Goal: Task Accomplishment & Management: Complete application form

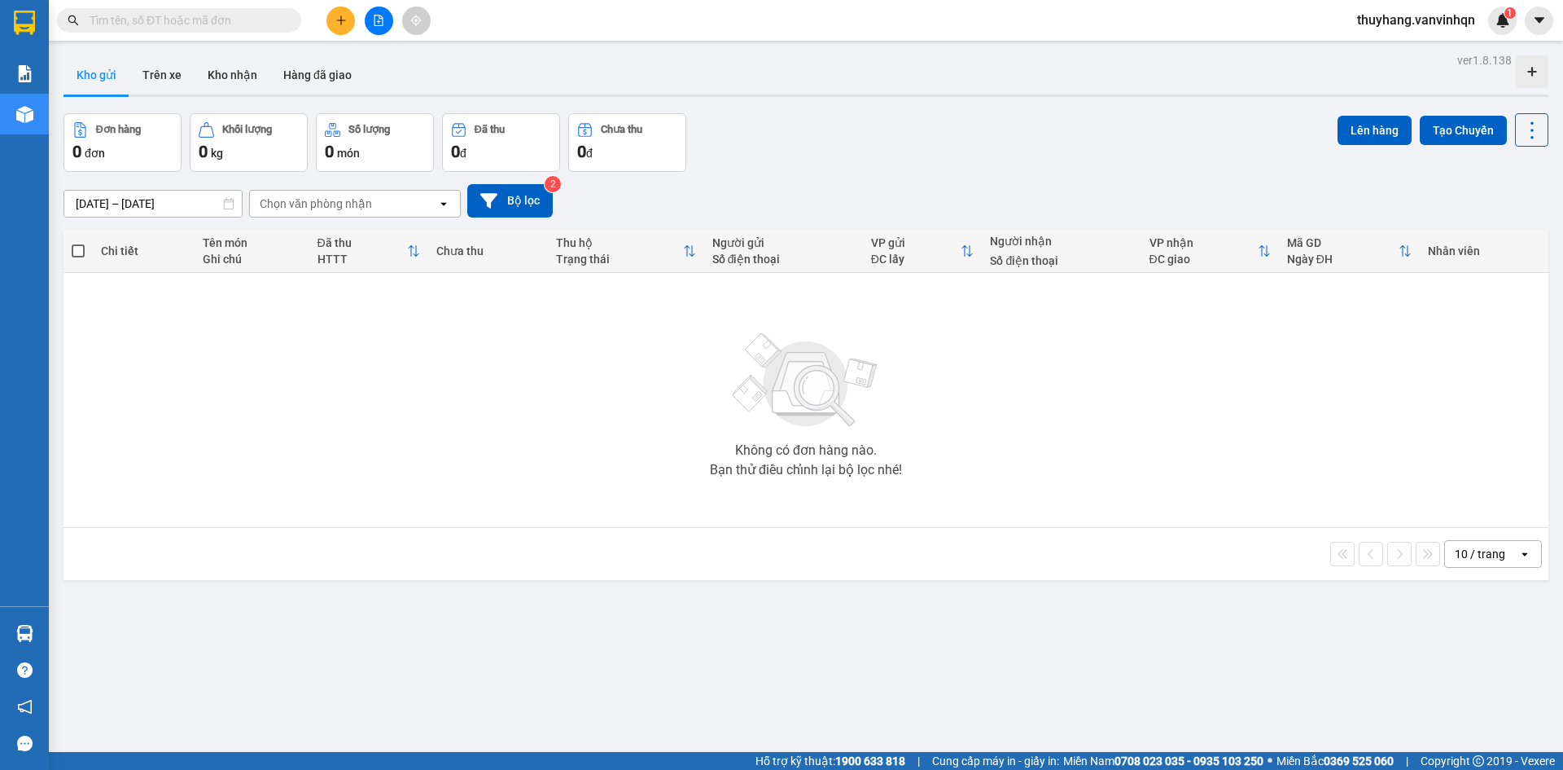
click at [445, 207] on icon "open" at bounding box center [443, 203] width 13 height 13
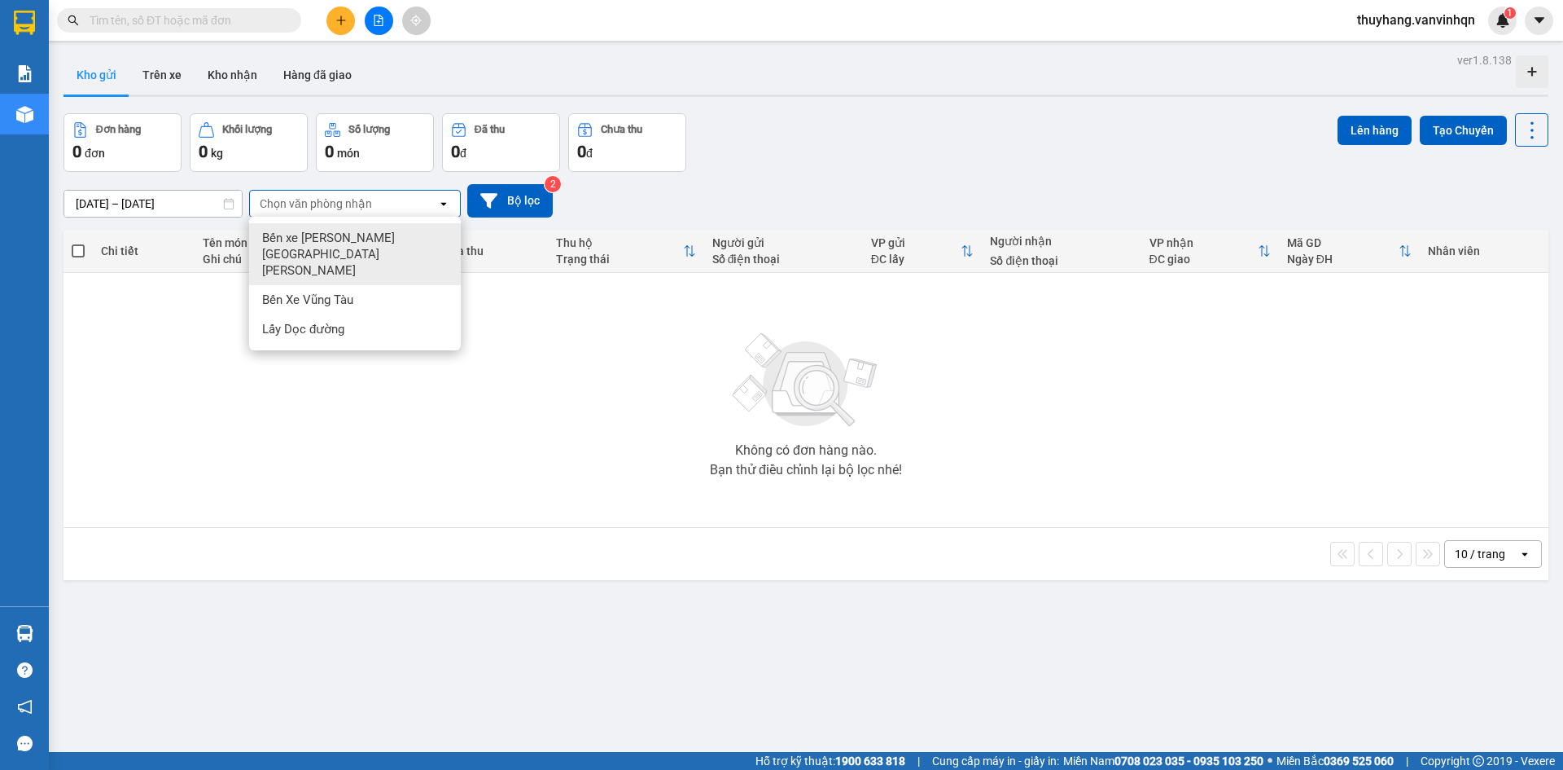
click at [422, 241] on div "Bến xe [PERSON_NAME][GEOGRAPHIC_DATA][PERSON_NAME]" at bounding box center [355, 254] width 212 height 62
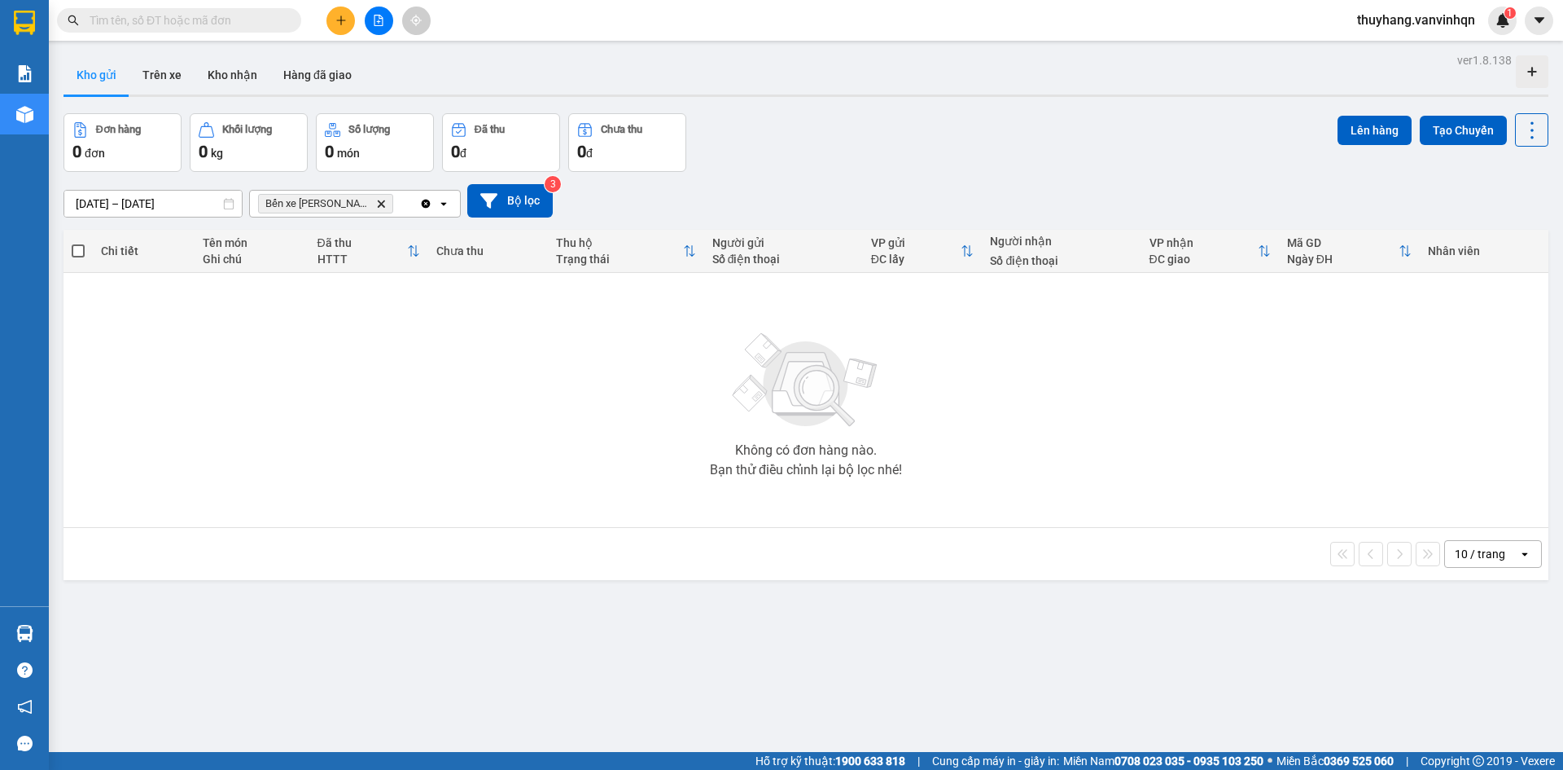
click at [445, 209] on icon "open" at bounding box center [443, 203] width 13 height 13
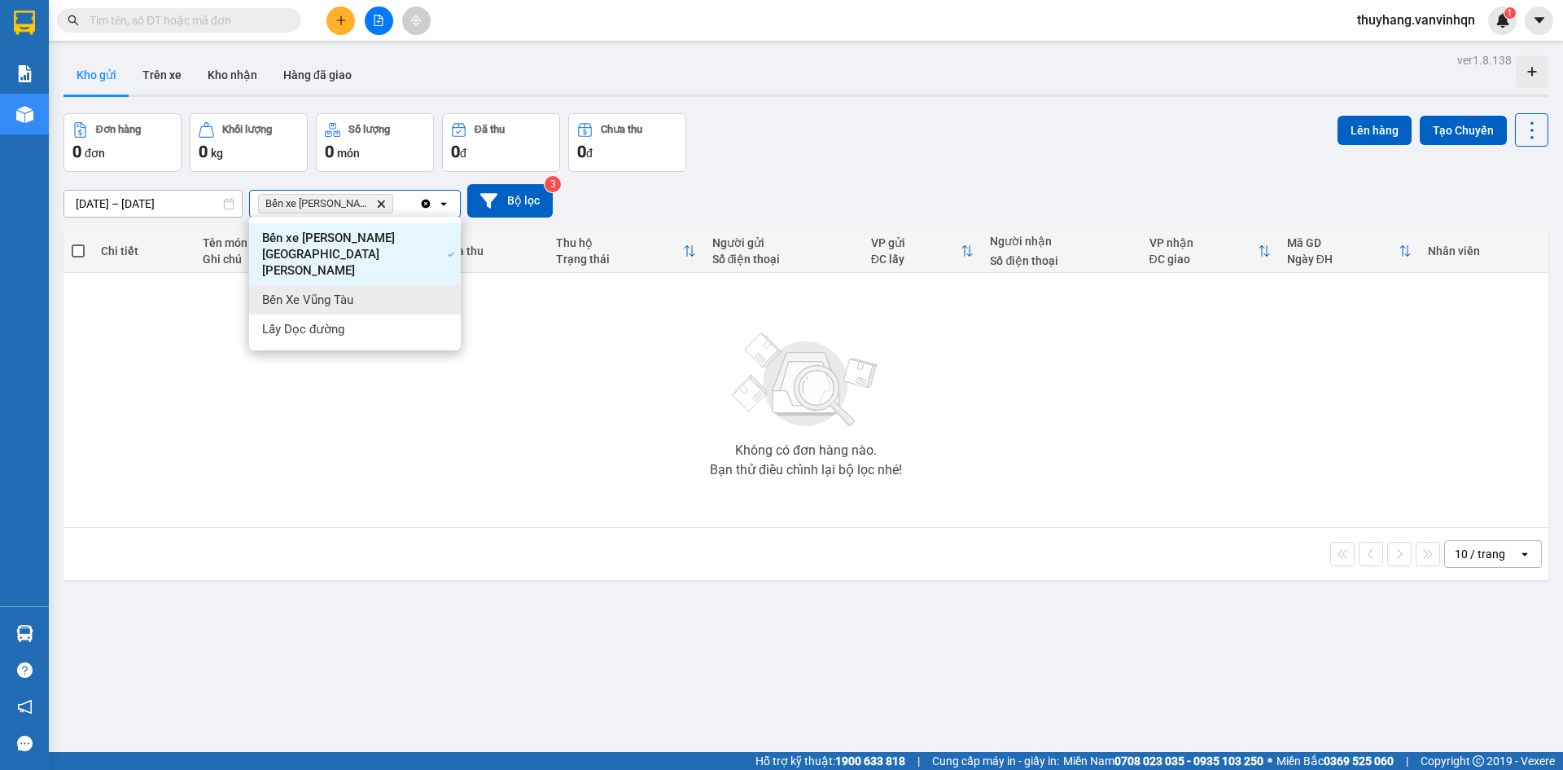
click at [442, 285] on div "Bến Xe Vũng Tàu" at bounding box center [355, 299] width 212 height 29
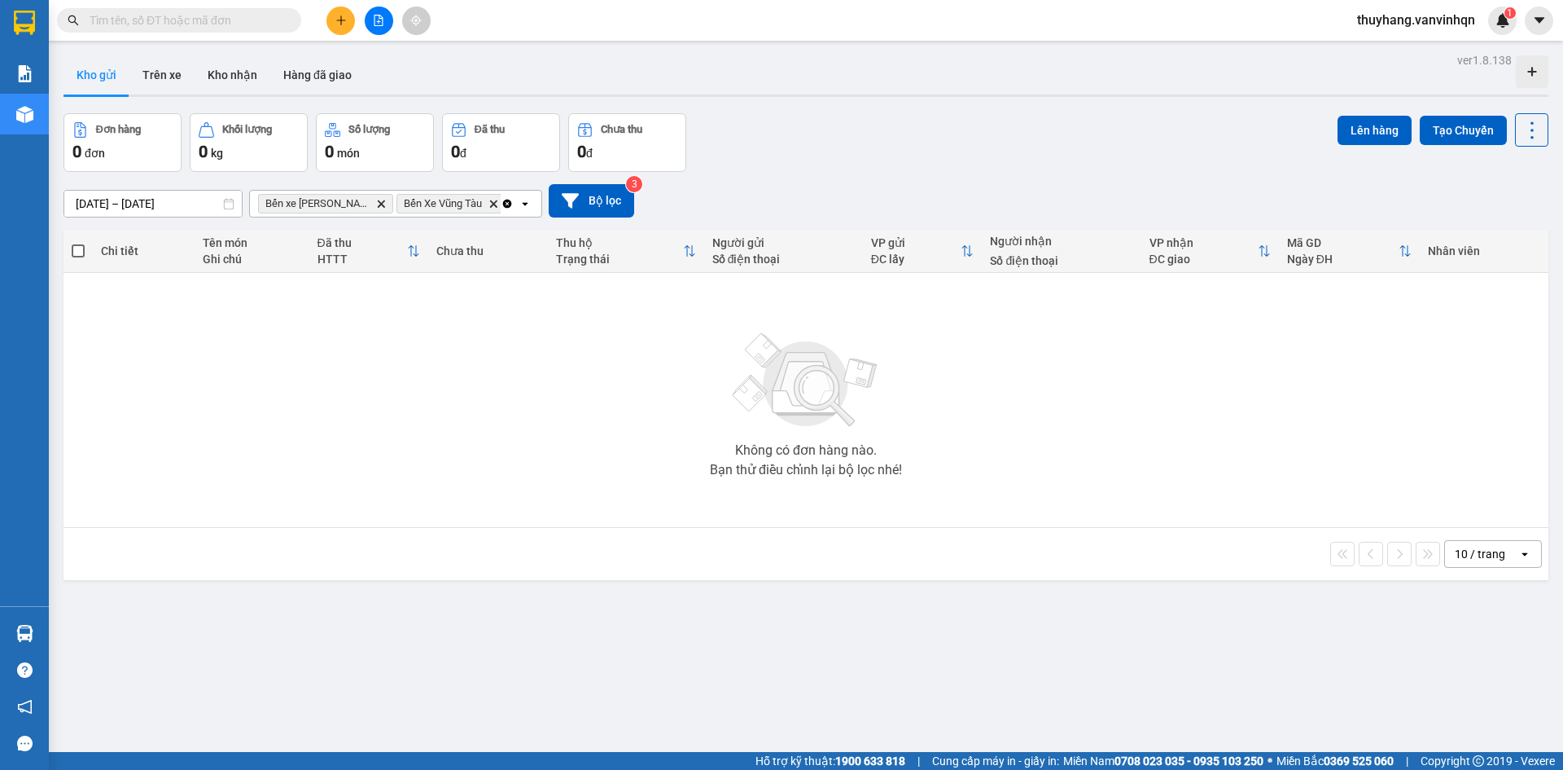
click at [530, 209] on div "Clear all open" at bounding box center [521, 204] width 41 height 26
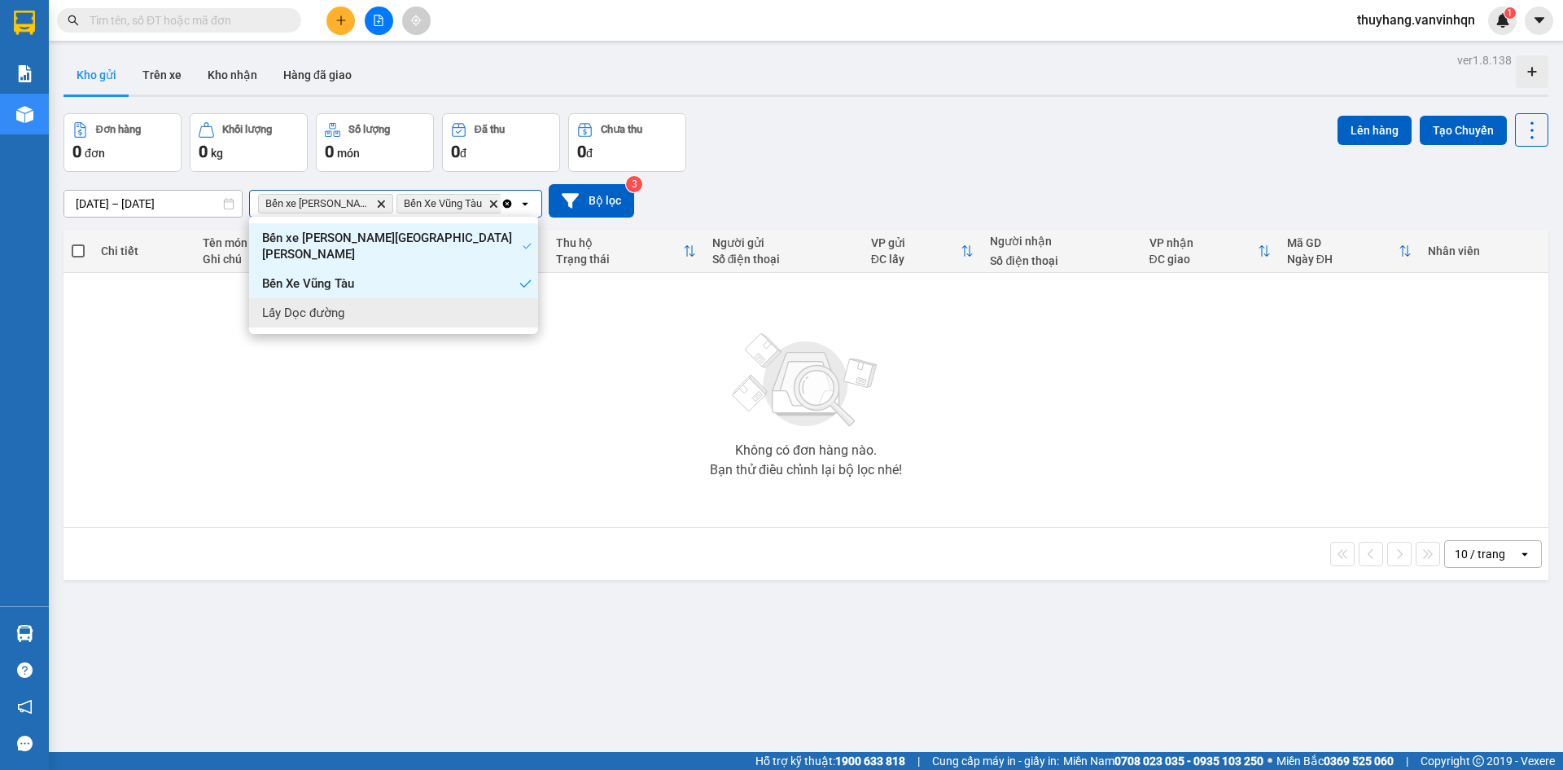
click at [528, 304] on div "Lấy Dọc đường" at bounding box center [393, 312] width 289 height 29
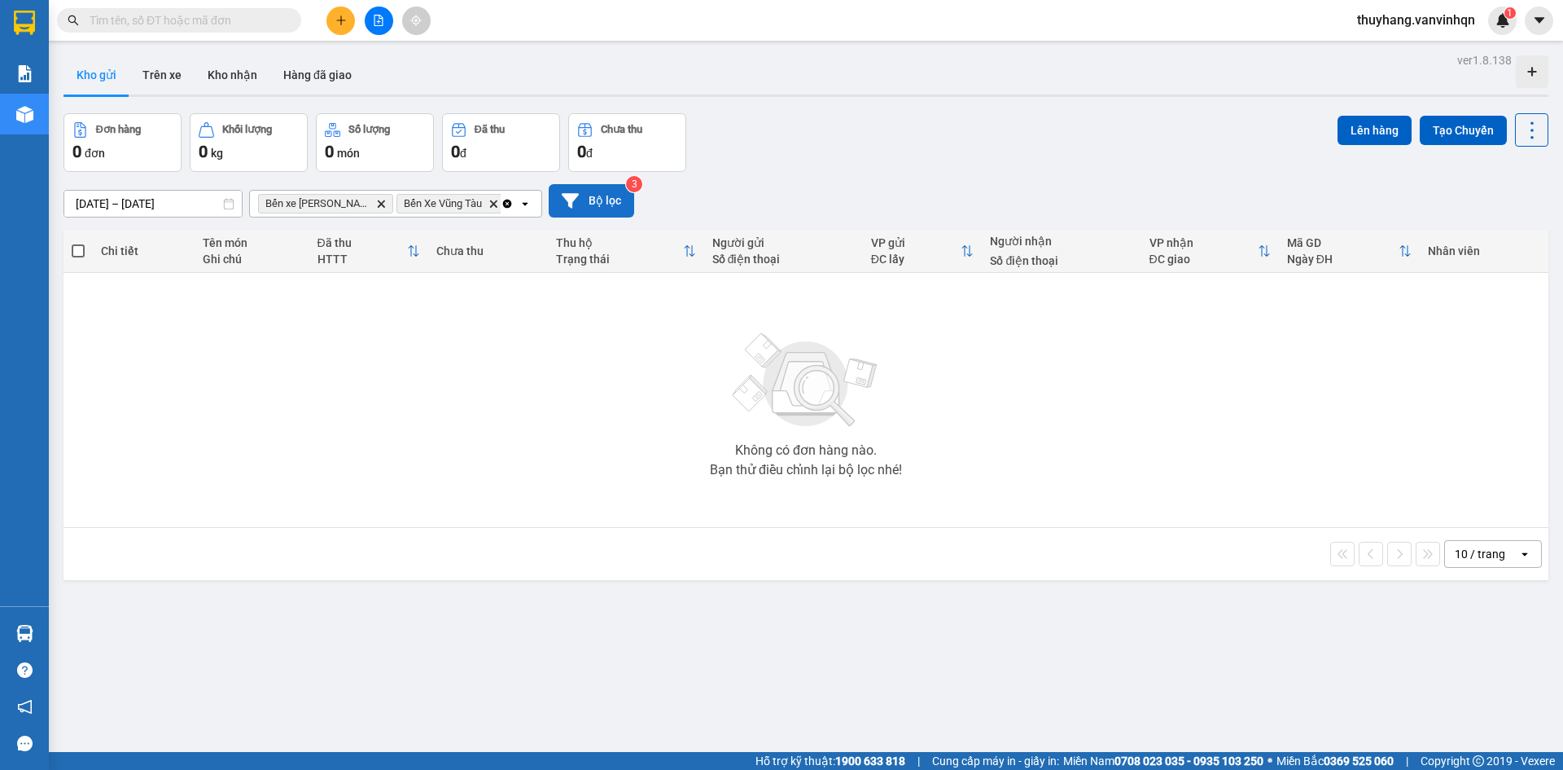
click at [610, 201] on button "Bộ lọc" at bounding box center [592, 200] width 86 height 33
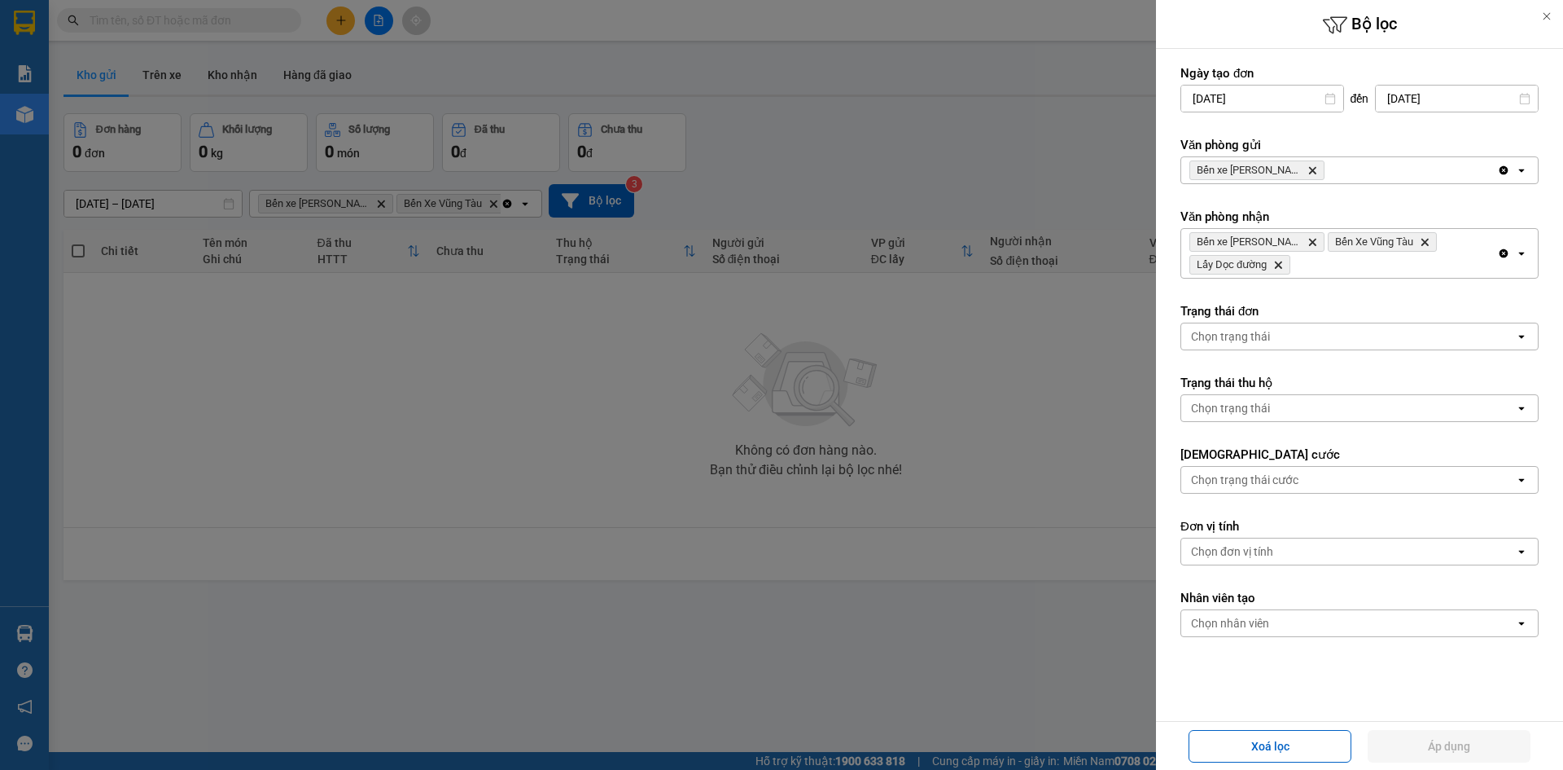
click at [1515, 176] on icon "open" at bounding box center [1521, 170] width 13 height 13
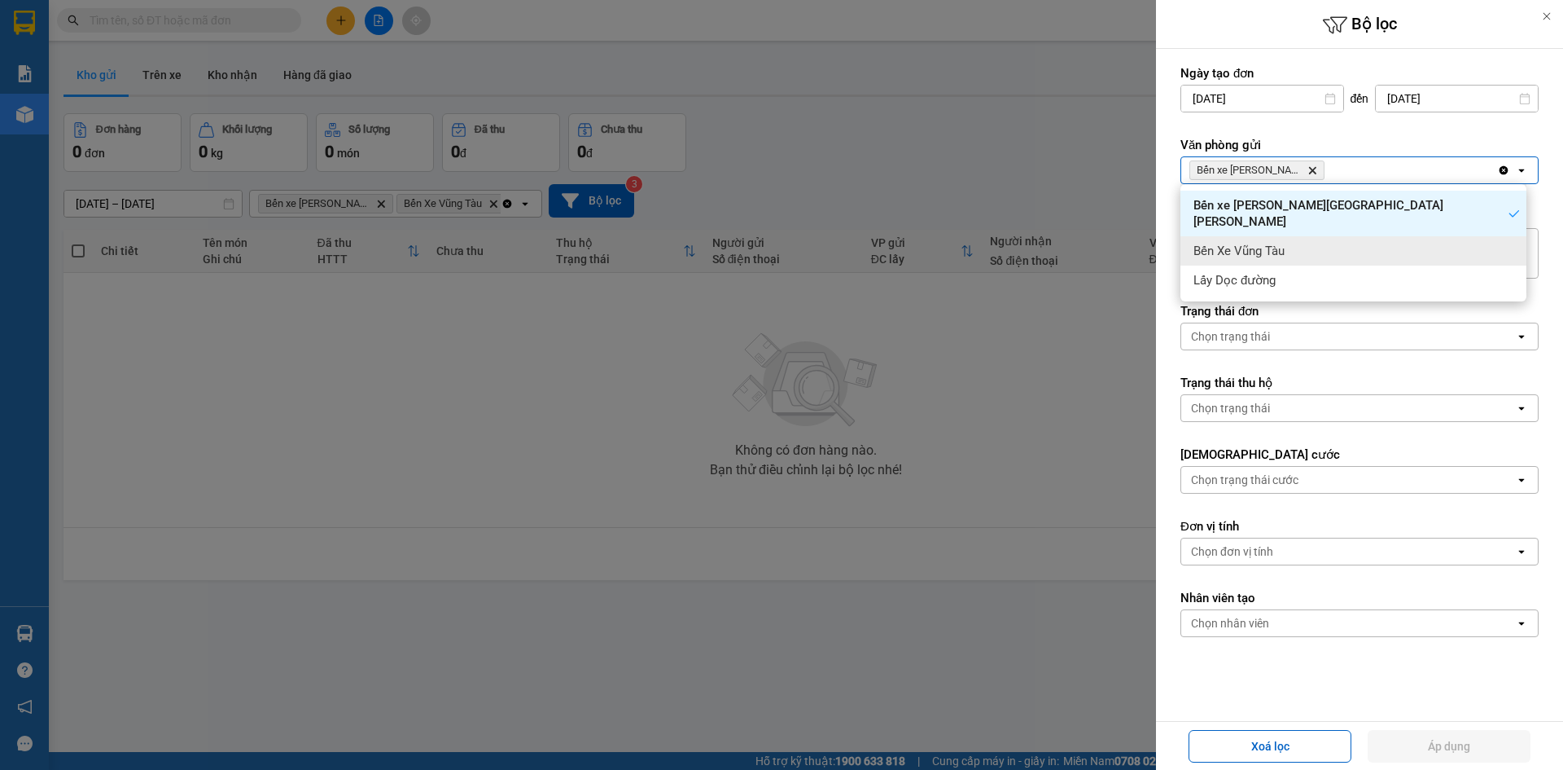
click at [1510, 236] on div "Bến Xe Vũng Tàu" at bounding box center [1354, 250] width 346 height 29
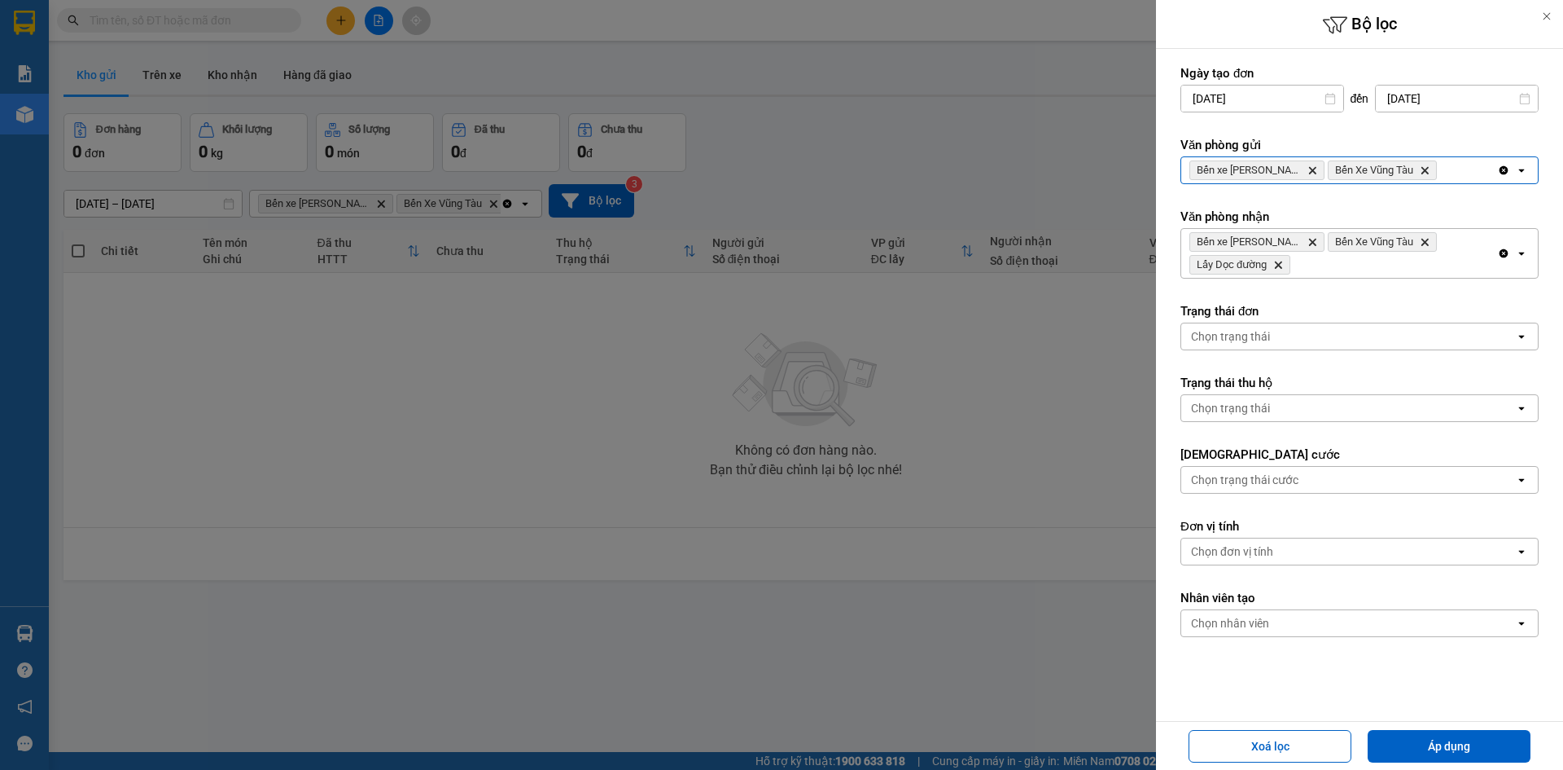
click at [1516, 173] on div "Clear all open" at bounding box center [1518, 170] width 41 height 26
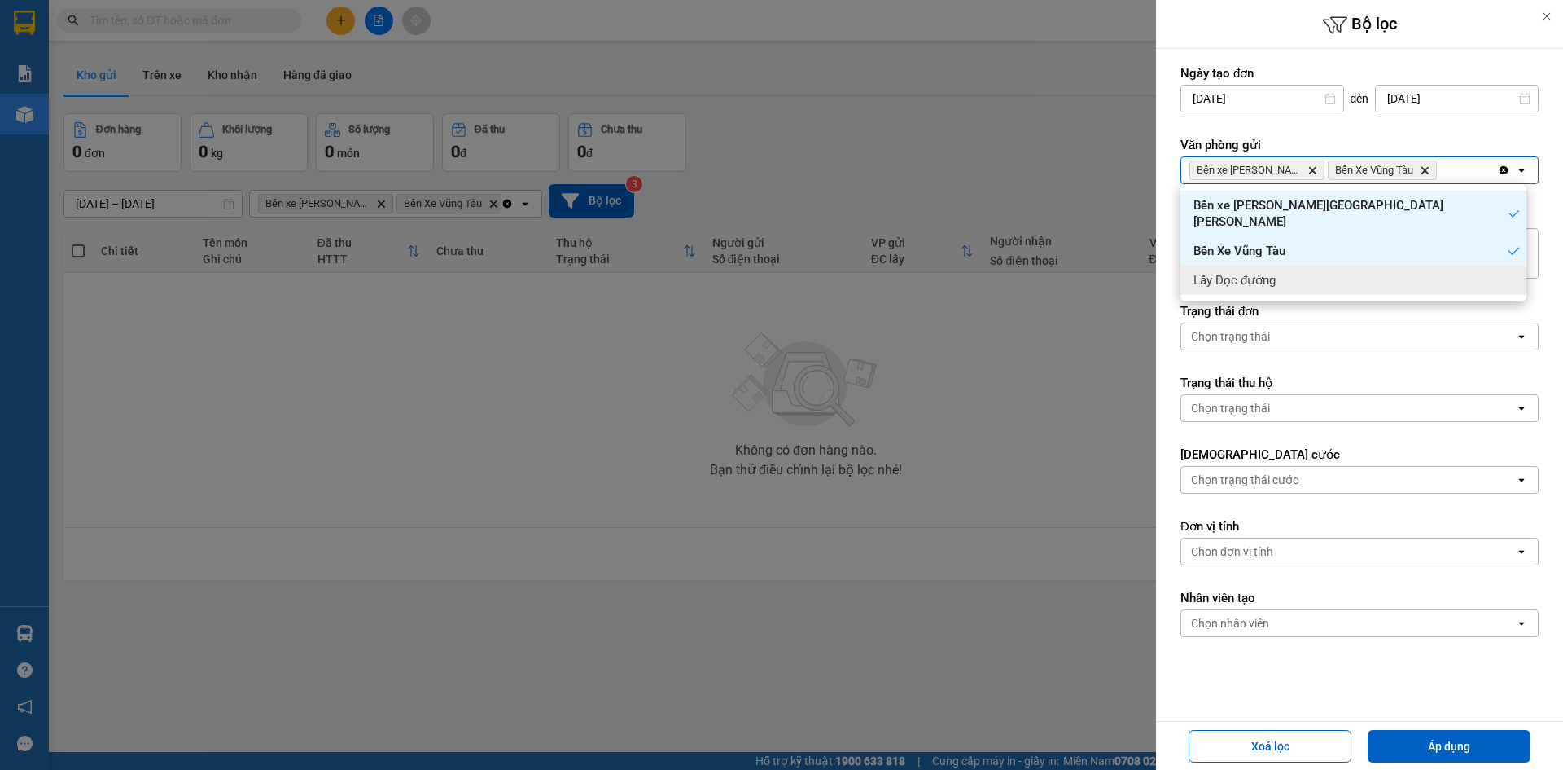
click at [1517, 267] on div "Lấy Dọc đường" at bounding box center [1354, 279] width 346 height 29
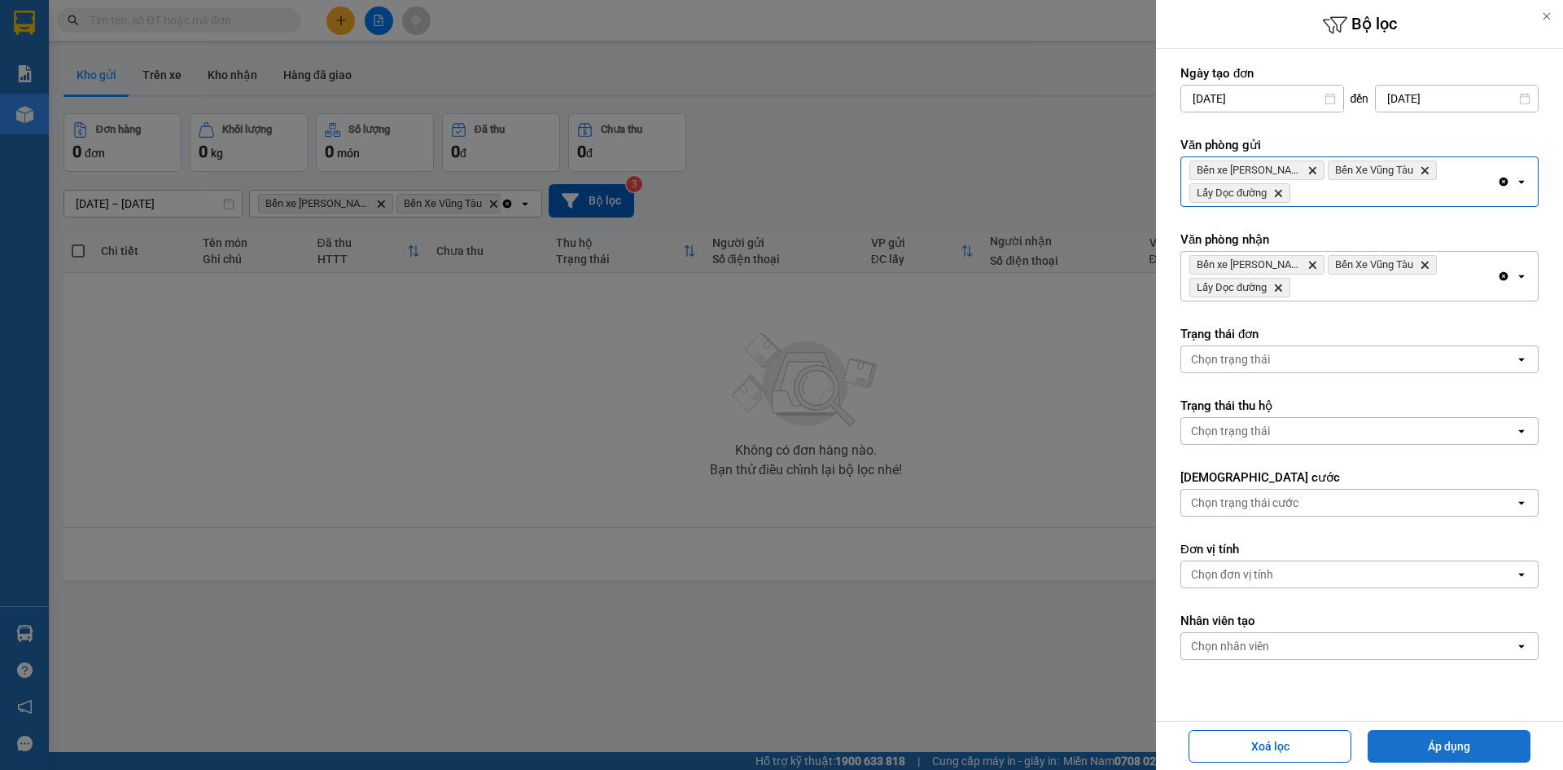
click at [1457, 748] on button "Áp dụng" at bounding box center [1449, 746] width 163 height 33
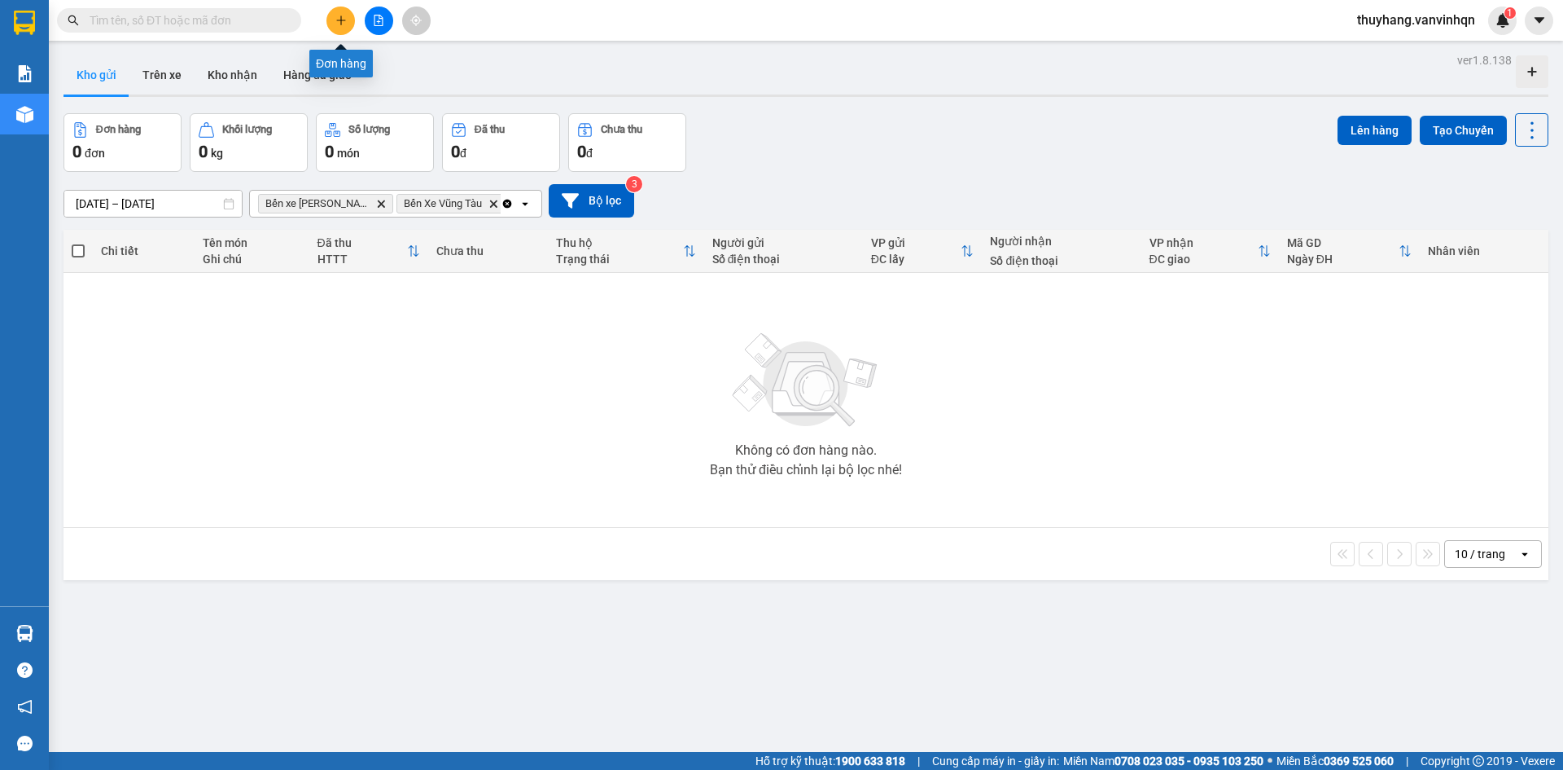
click at [336, 24] on icon "plus" at bounding box center [340, 20] width 11 height 11
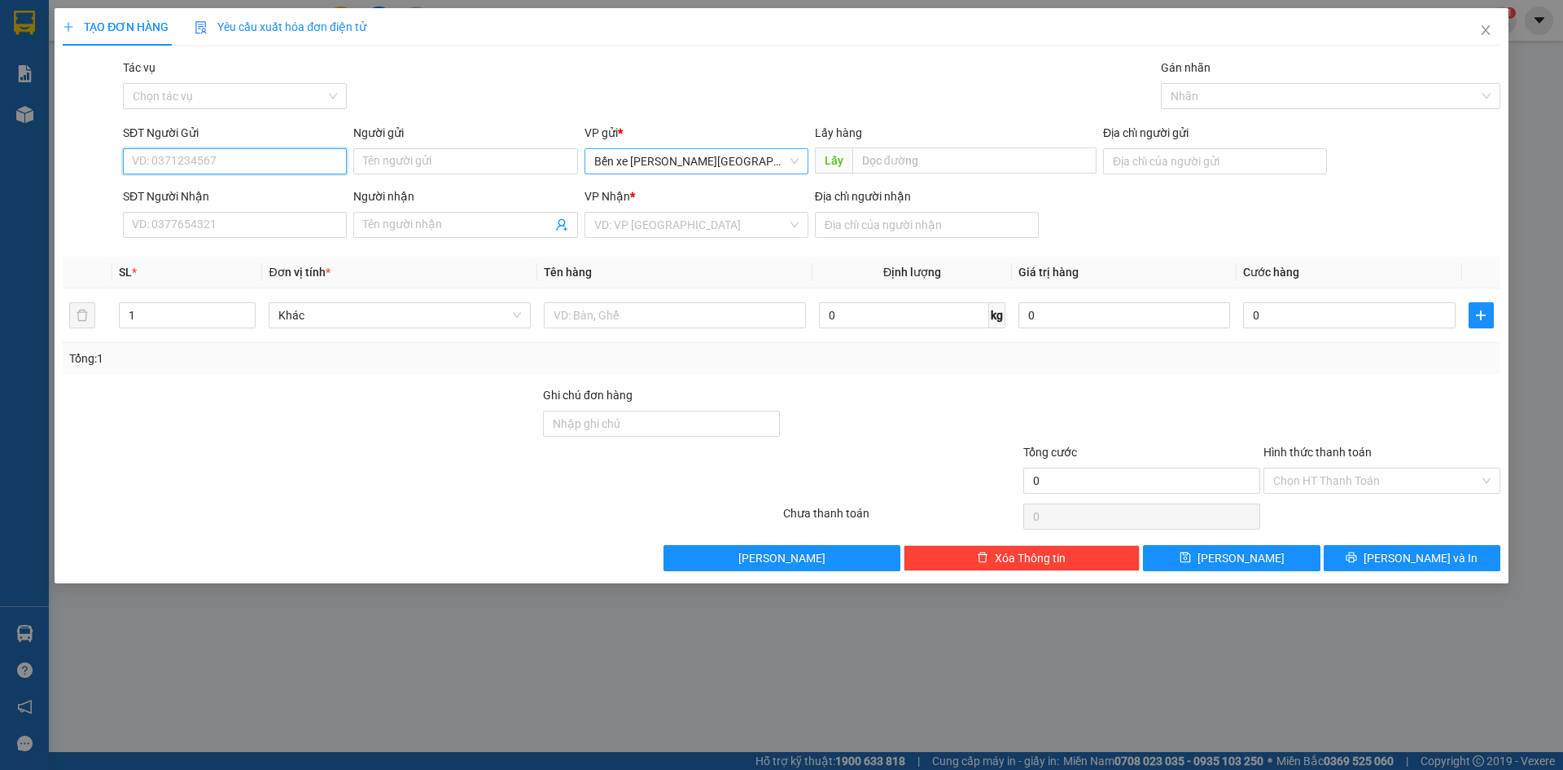
click at [760, 155] on span "Bến xe [PERSON_NAME][GEOGRAPHIC_DATA][PERSON_NAME]" at bounding box center [696, 161] width 204 height 24
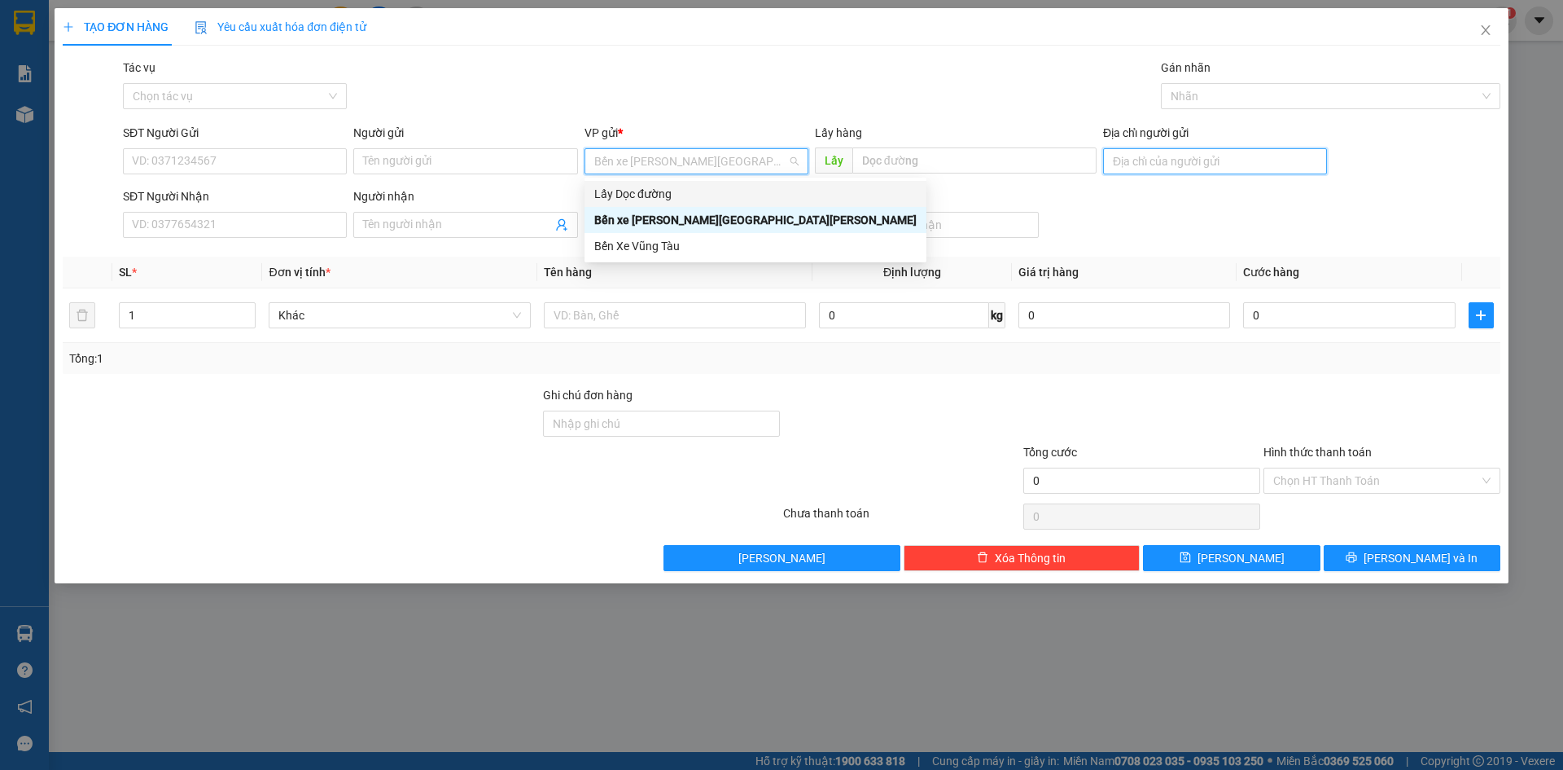
click at [1149, 165] on input "Địa chỉ người gửi" at bounding box center [1215, 161] width 224 height 26
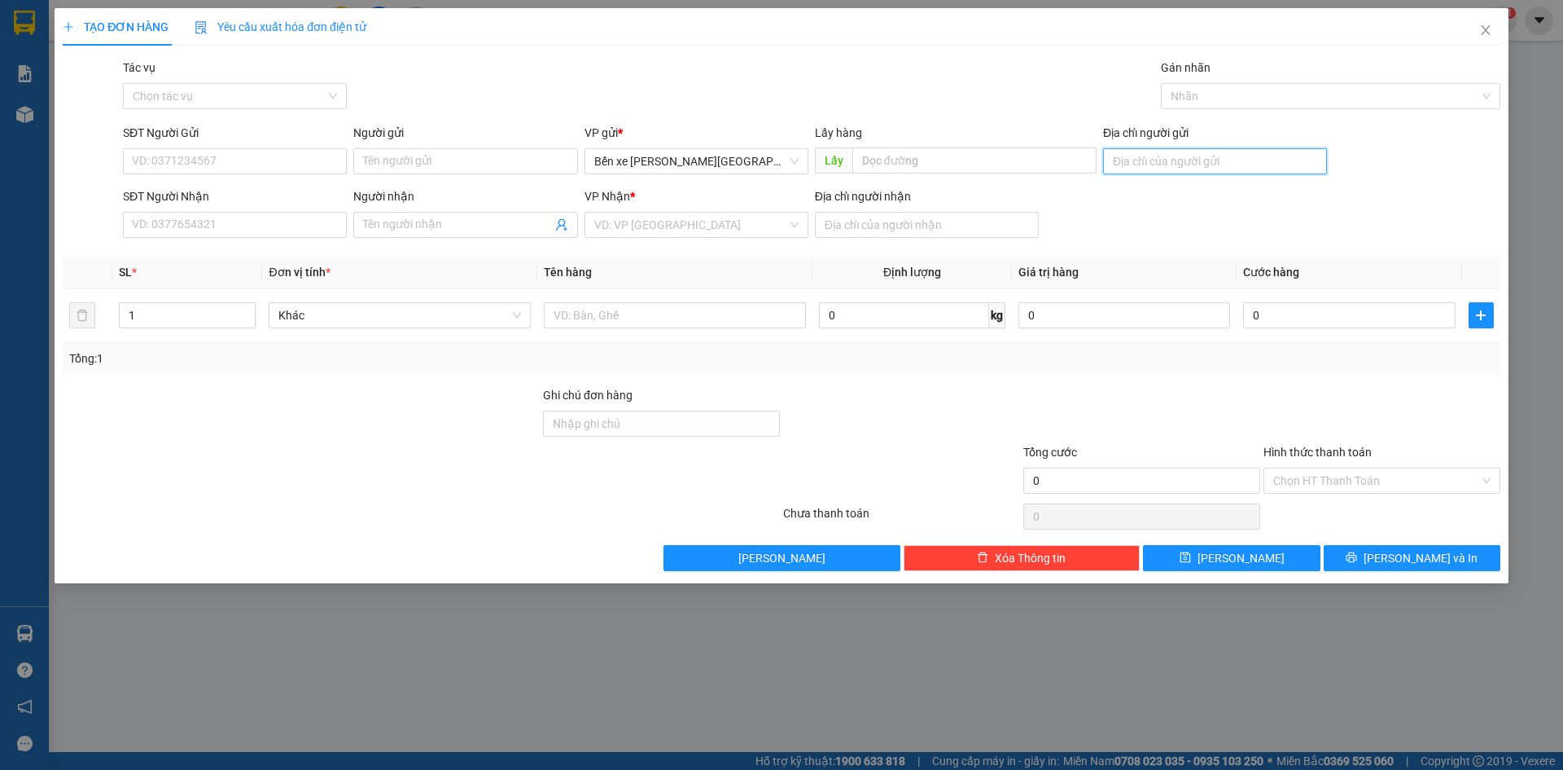
type input "bxqn"
click at [735, 223] on input "search" at bounding box center [690, 225] width 193 height 24
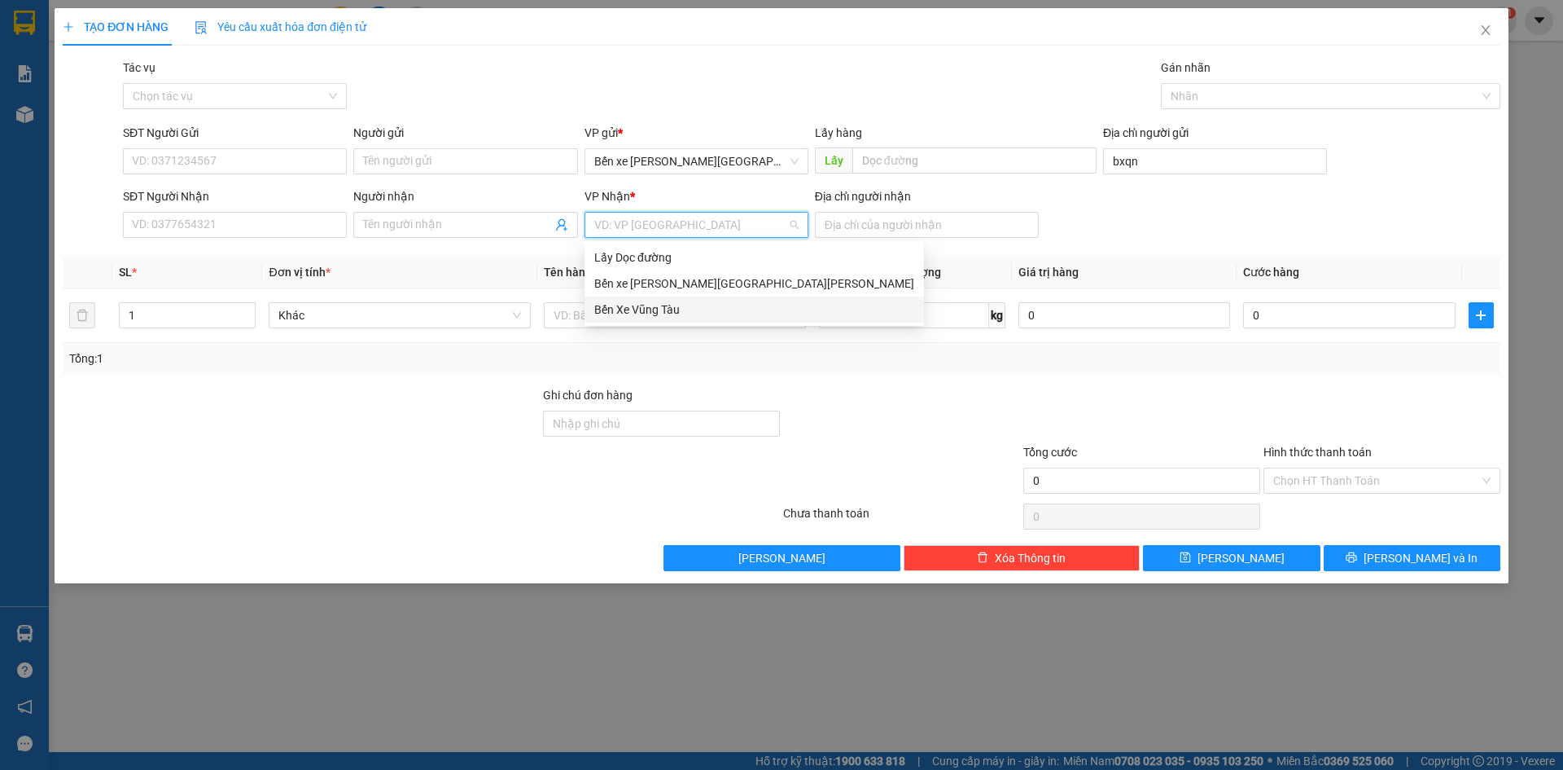
click at [719, 305] on div "Bến Xe Vũng Tàu" at bounding box center [754, 309] width 320 height 18
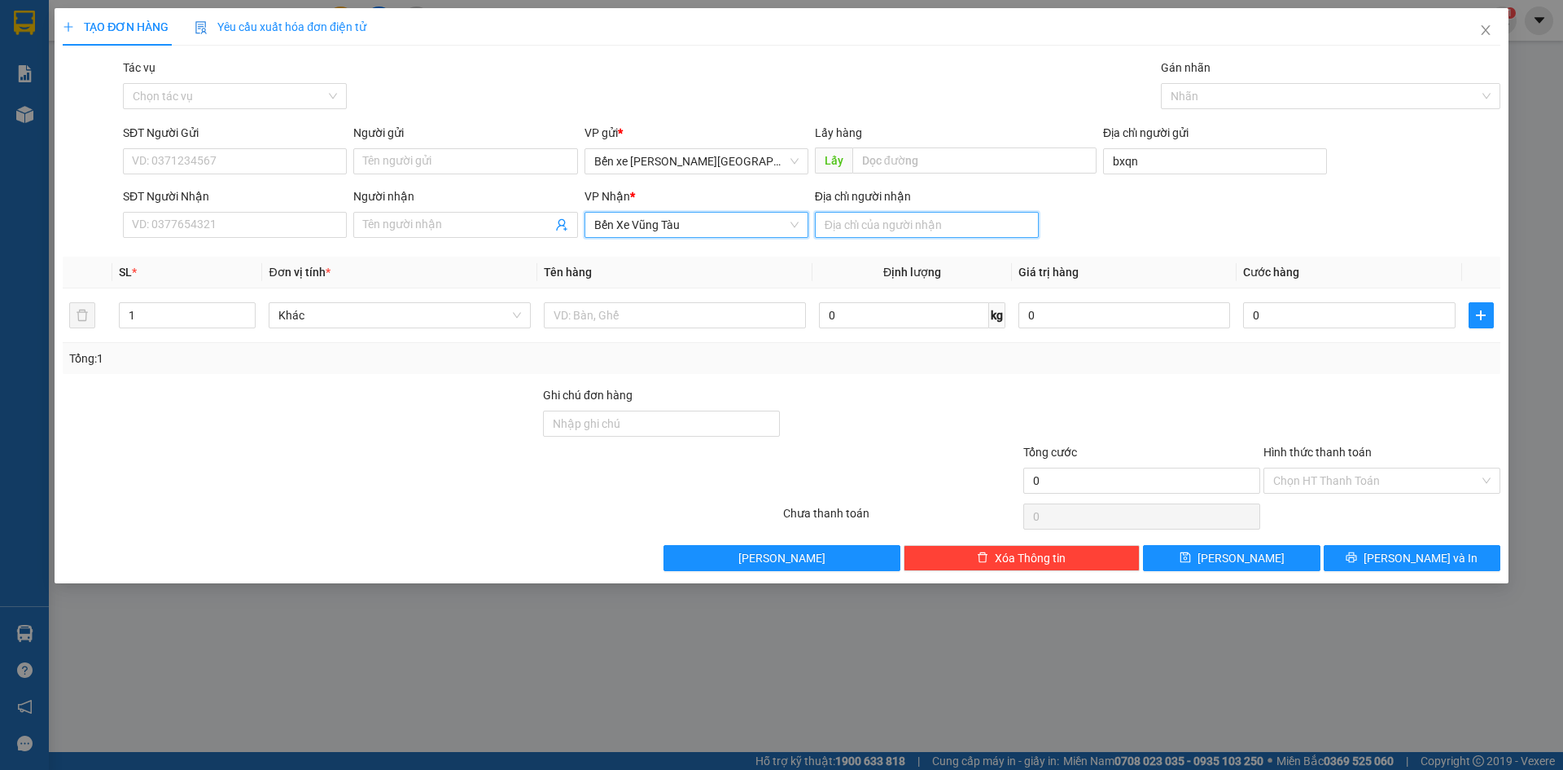
click at [948, 223] on input "Địa chỉ người nhận" at bounding box center [927, 225] width 224 height 26
click at [254, 161] on input "SĐT Người Gửi" at bounding box center [235, 161] width 224 height 26
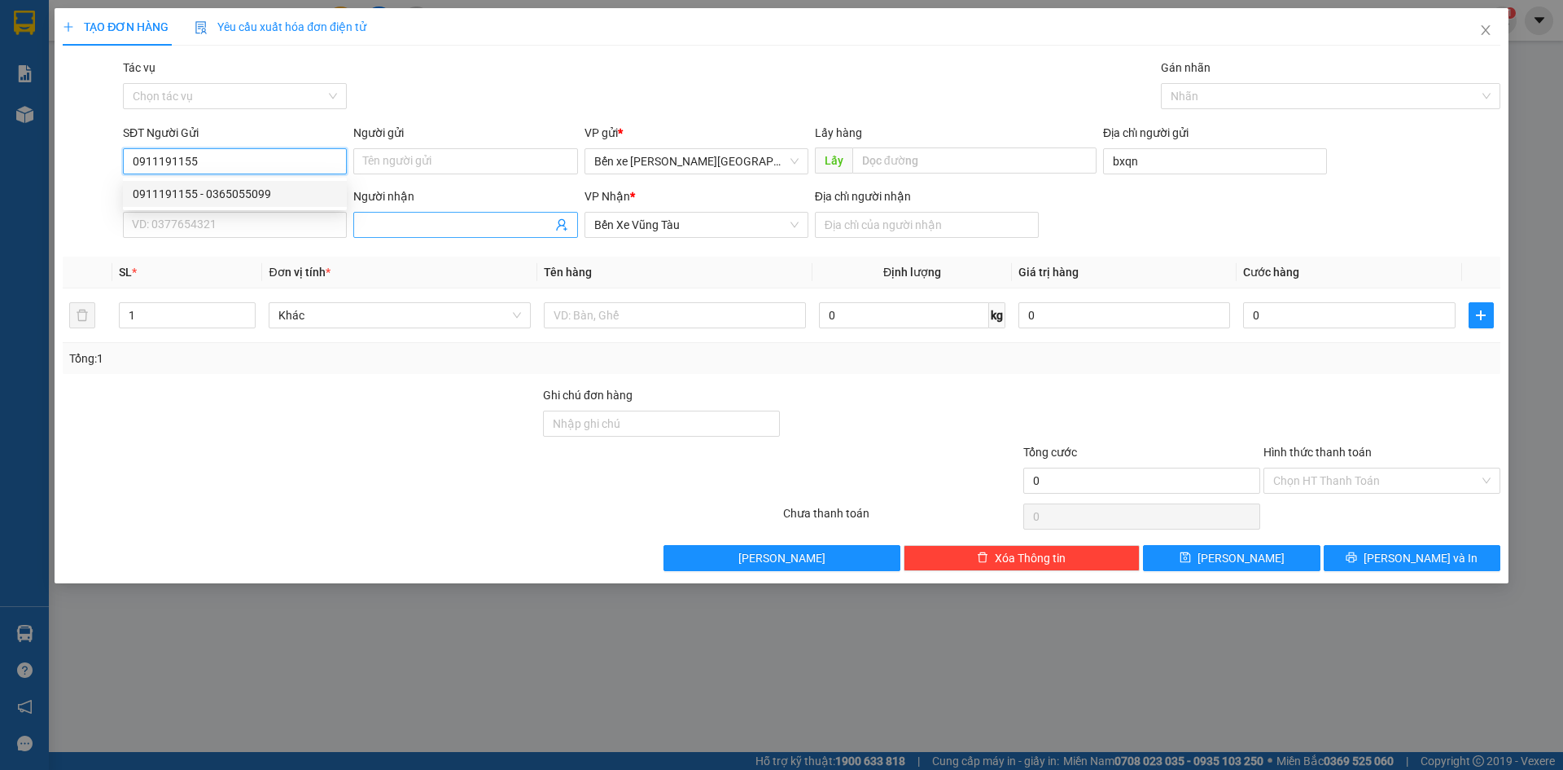
type input "0911191155"
click at [391, 229] on input "Người nhận" at bounding box center [457, 225] width 188 height 18
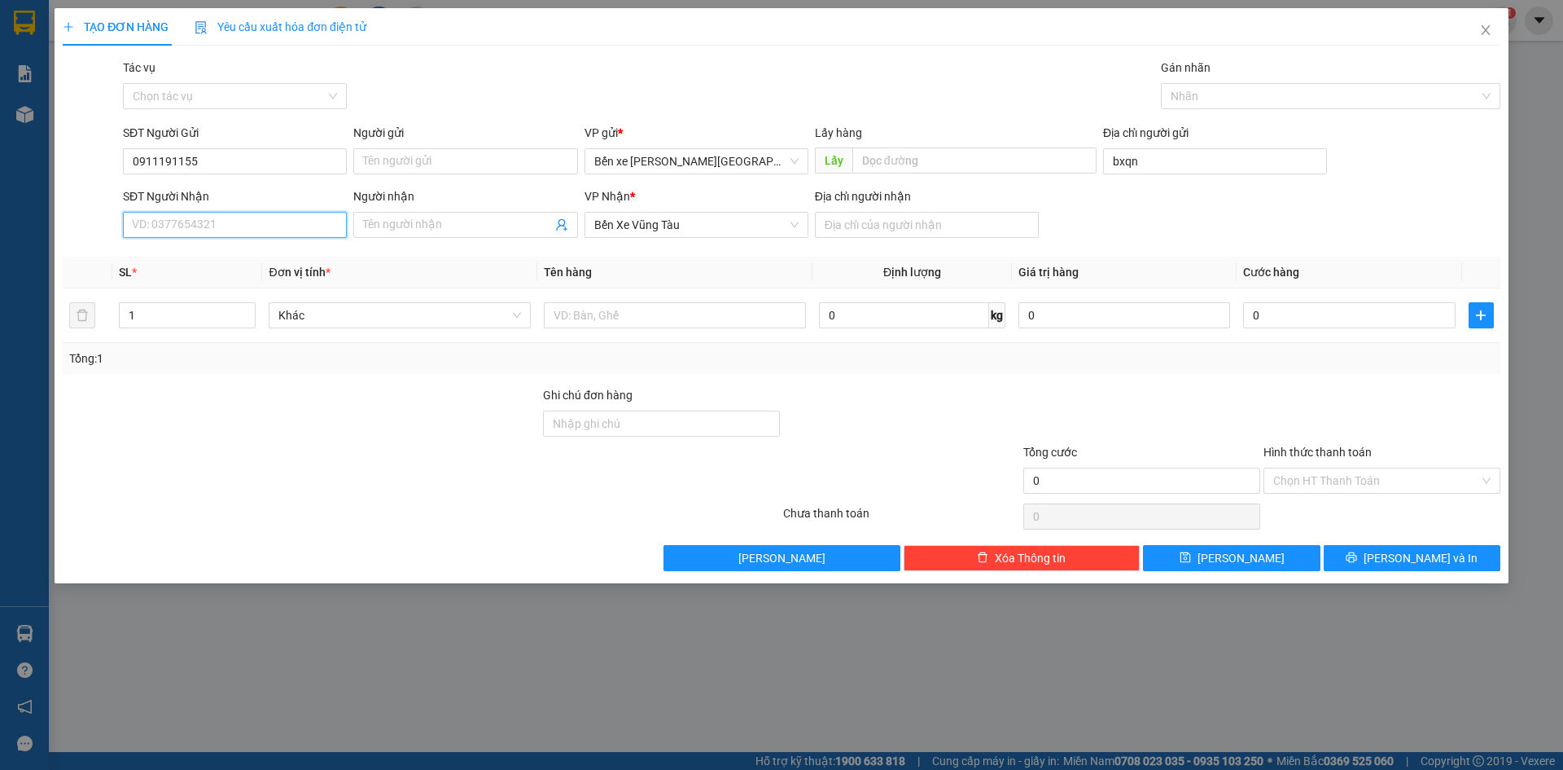
click at [265, 230] on input "SĐT Người Nhận" at bounding box center [235, 225] width 224 height 26
type input "0974776591"
click at [500, 217] on input "Người nhận" at bounding box center [457, 225] width 188 height 18
type input "0903362483"
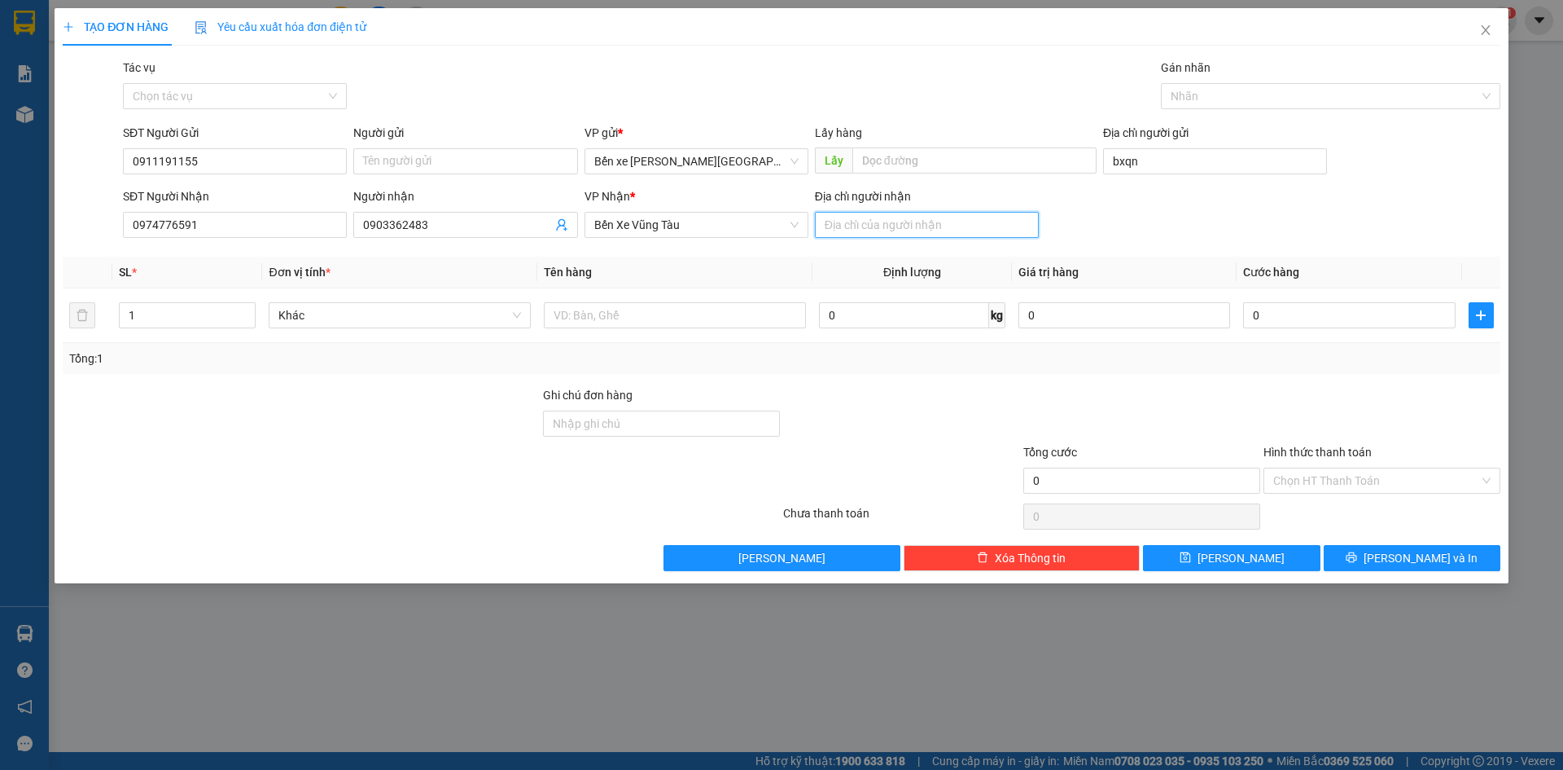
click at [869, 227] on input "Địa chỉ người nhận" at bounding box center [927, 225] width 224 height 26
type input "cop bà rịa"
click at [674, 311] on input "text" at bounding box center [675, 315] width 262 height 26
click at [673, 311] on input "text" at bounding box center [675, 315] width 262 height 26
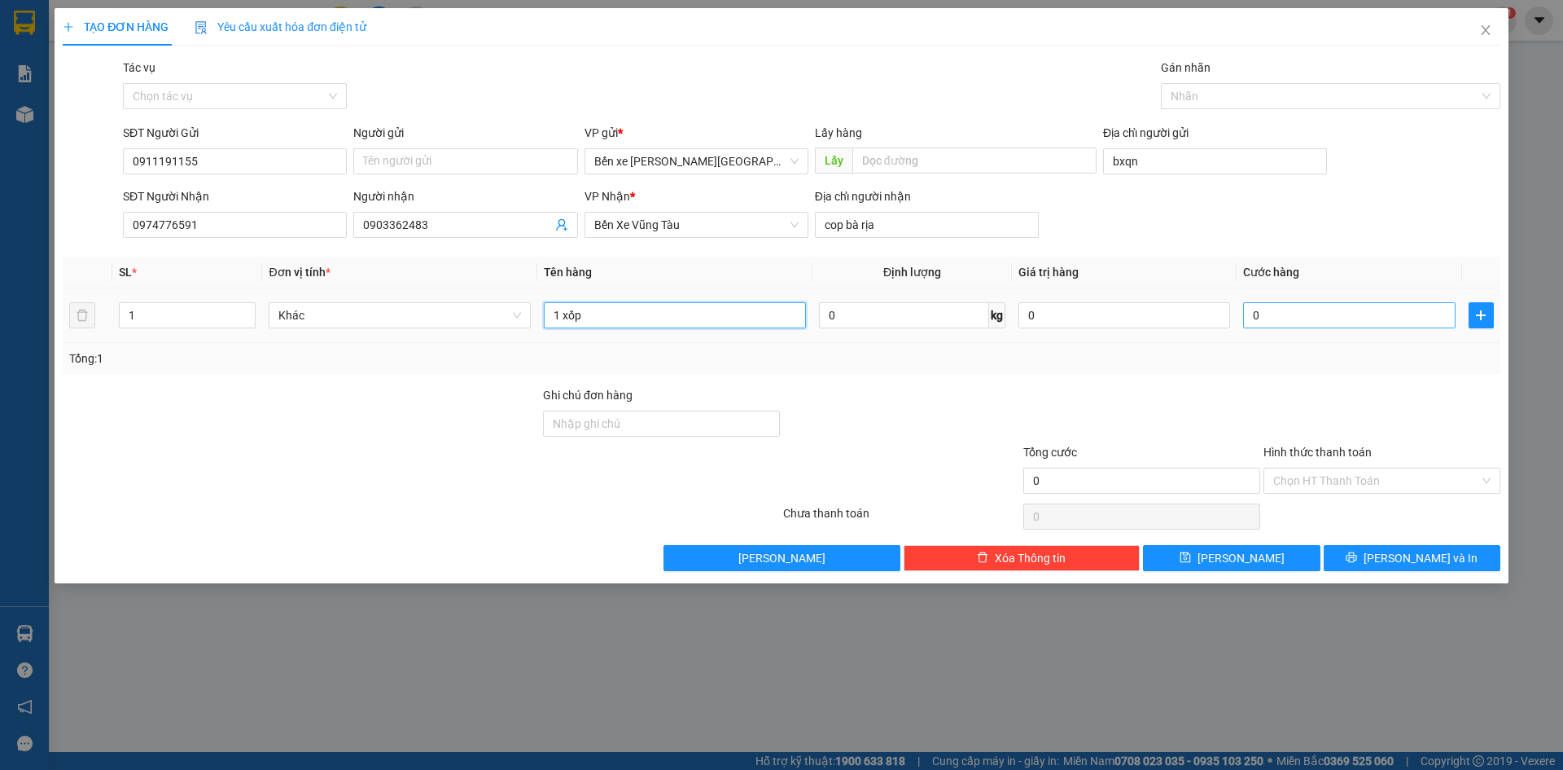
type input "1 xốp"
click at [1271, 323] on input "0" at bounding box center [1349, 315] width 212 height 26
type input "005"
type input "5"
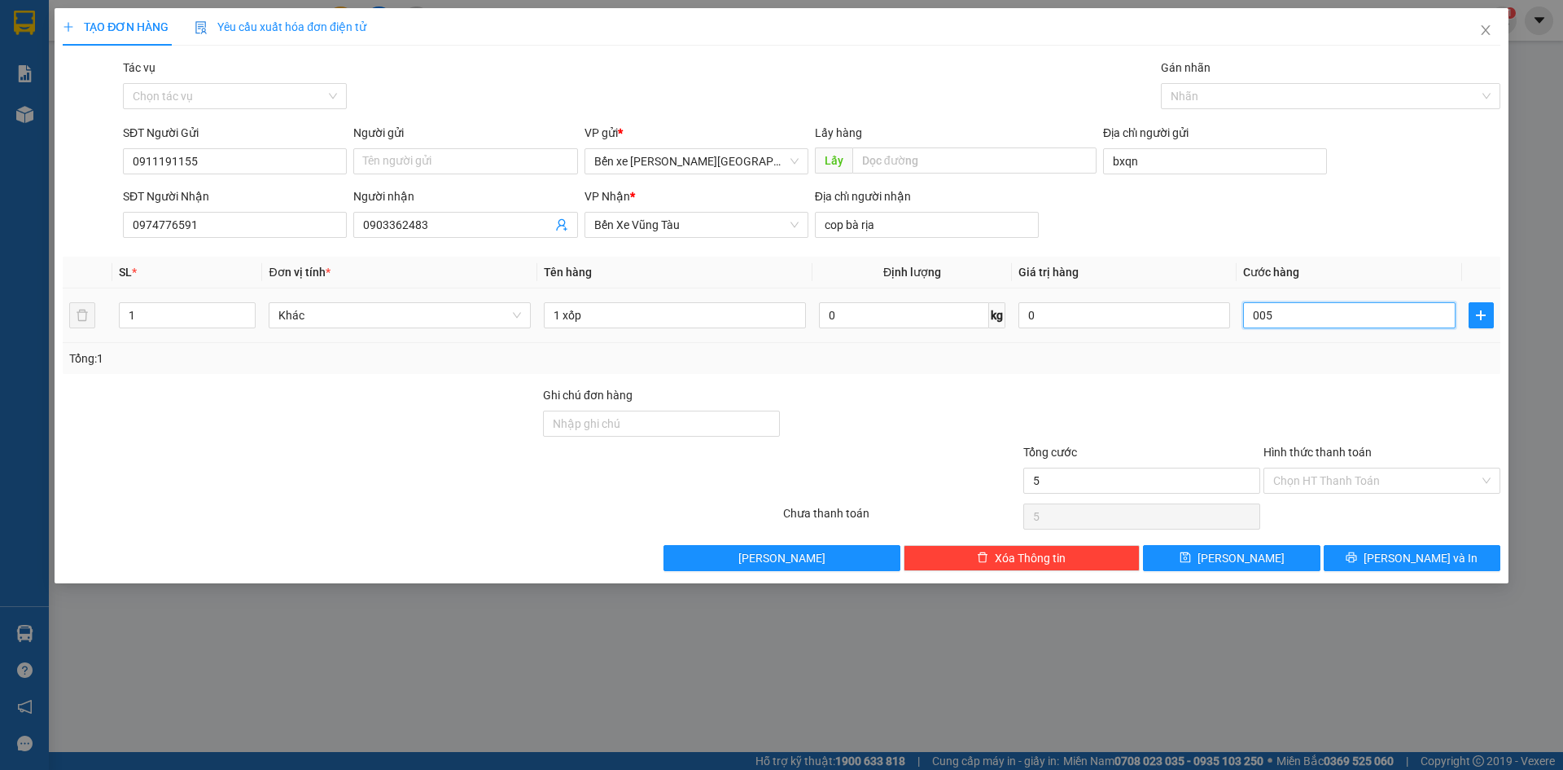
type input "0.050"
type input "50"
type input "50.000"
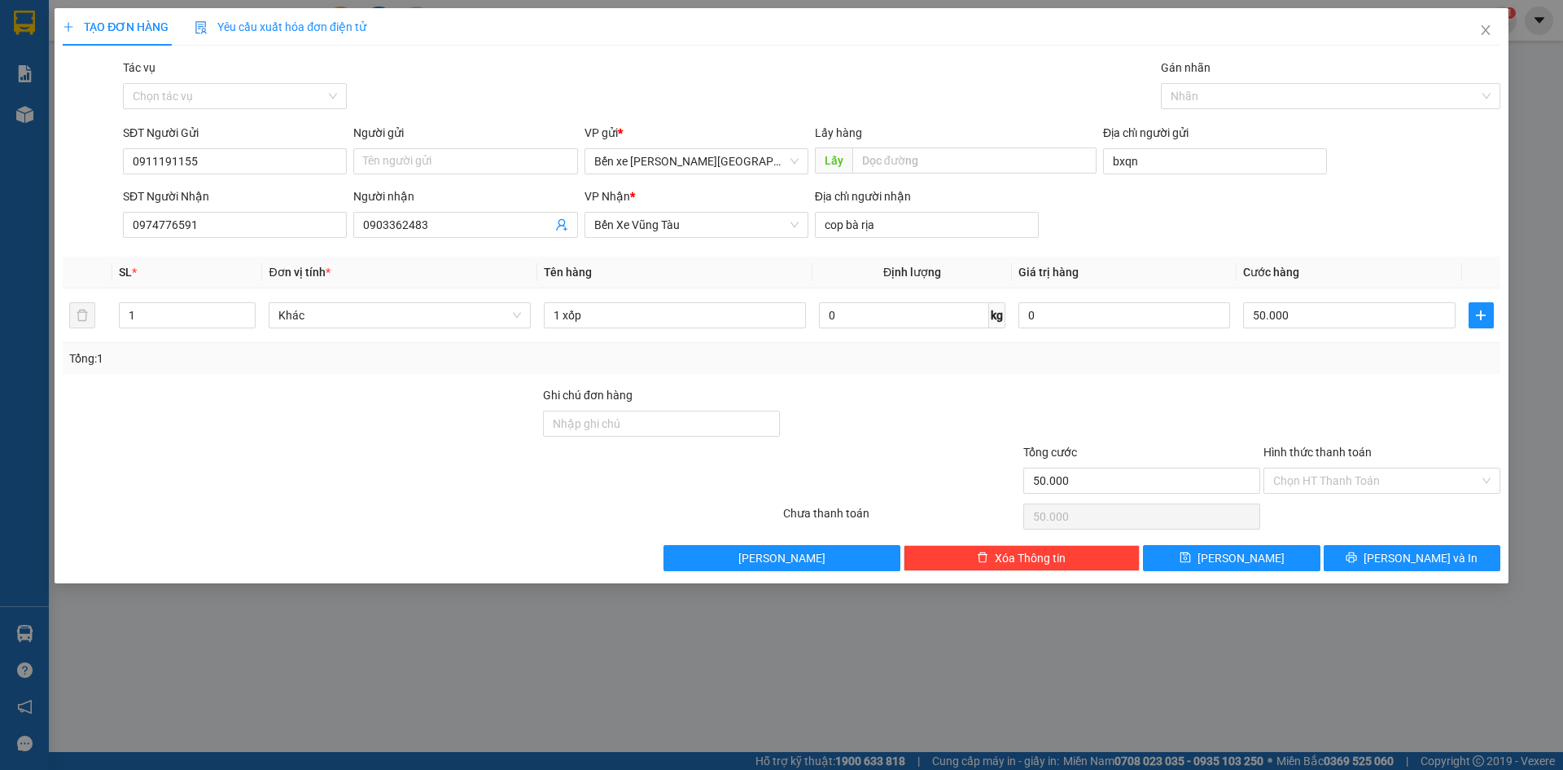
click at [1349, 378] on div "Transit Pickup Surcharge Ids Transit Deliver Surcharge Ids Transit Deliver Surc…" at bounding box center [782, 315] width 1438 height 512
click at [1397, 479] on input "Hình thức thanh toán" at bounding box center [1377, 480] width 206 height 24
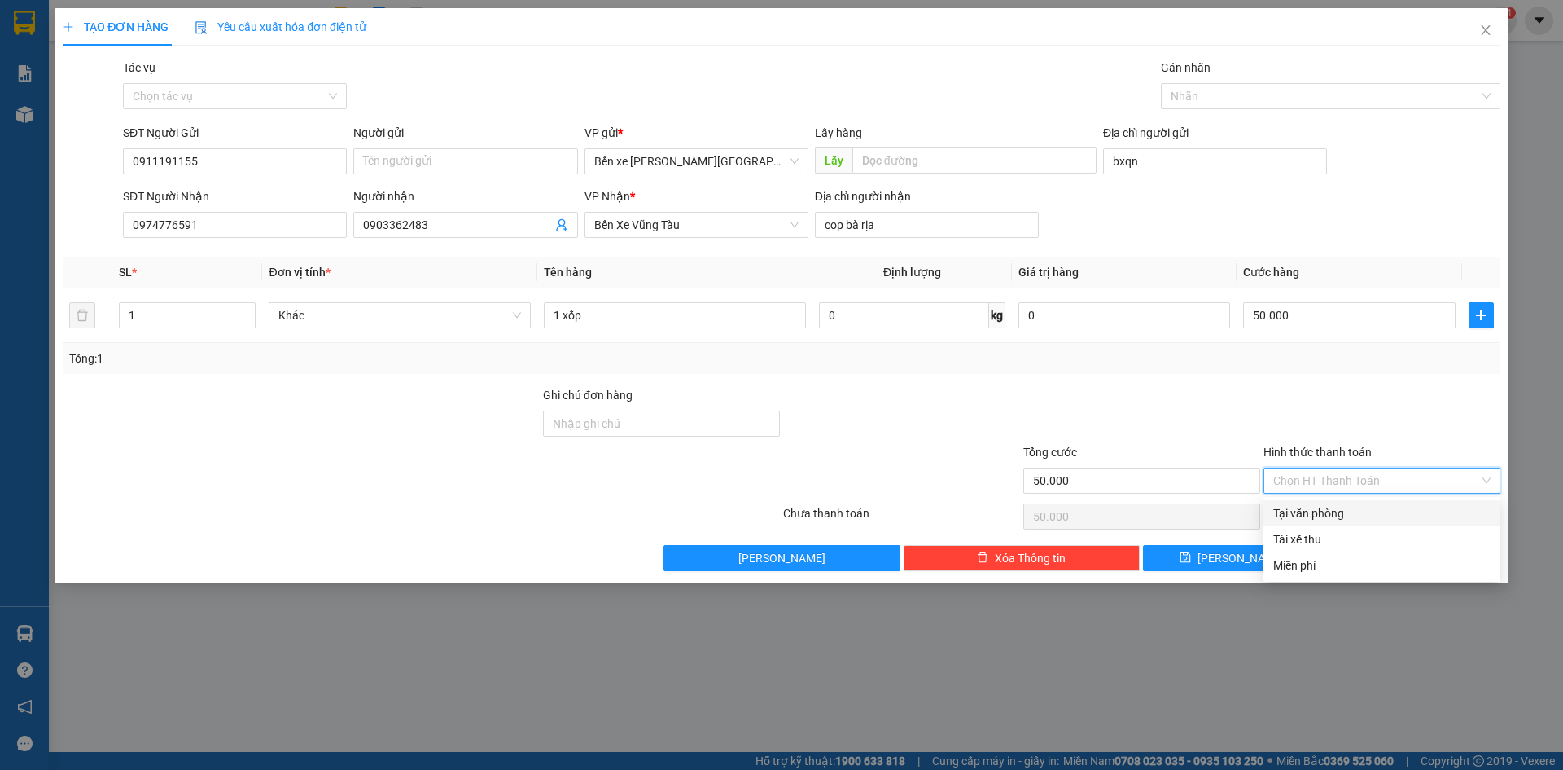
click at [1368, 508] on div "Tại văn phòng" at bounding box center [1382, 513] width 217 height 18
type input "0"
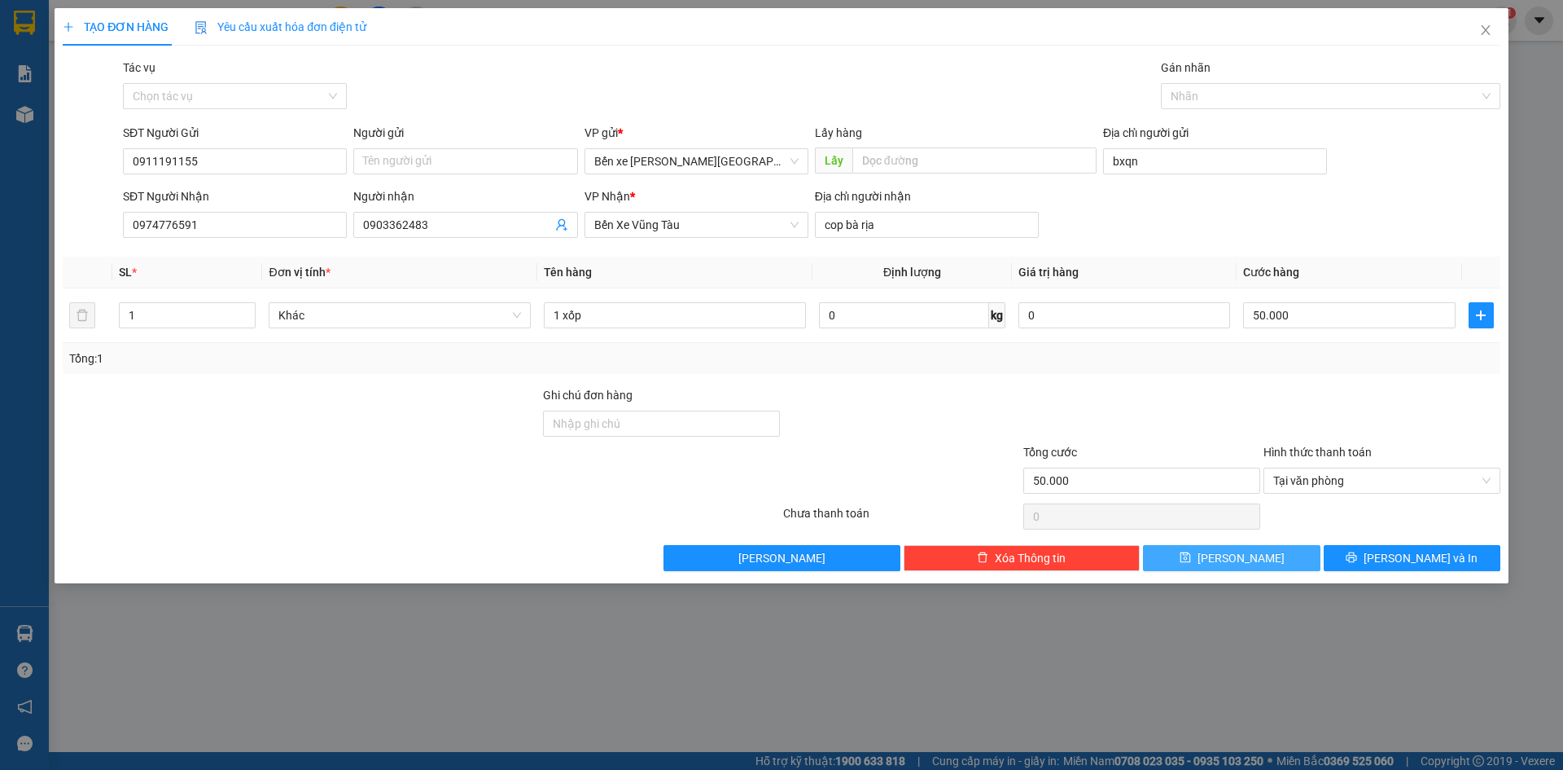
click at [1243, 562] on span "[PERSON_NAME]" at bounding box center [1241, 558] width 87 height 18
type input "0"
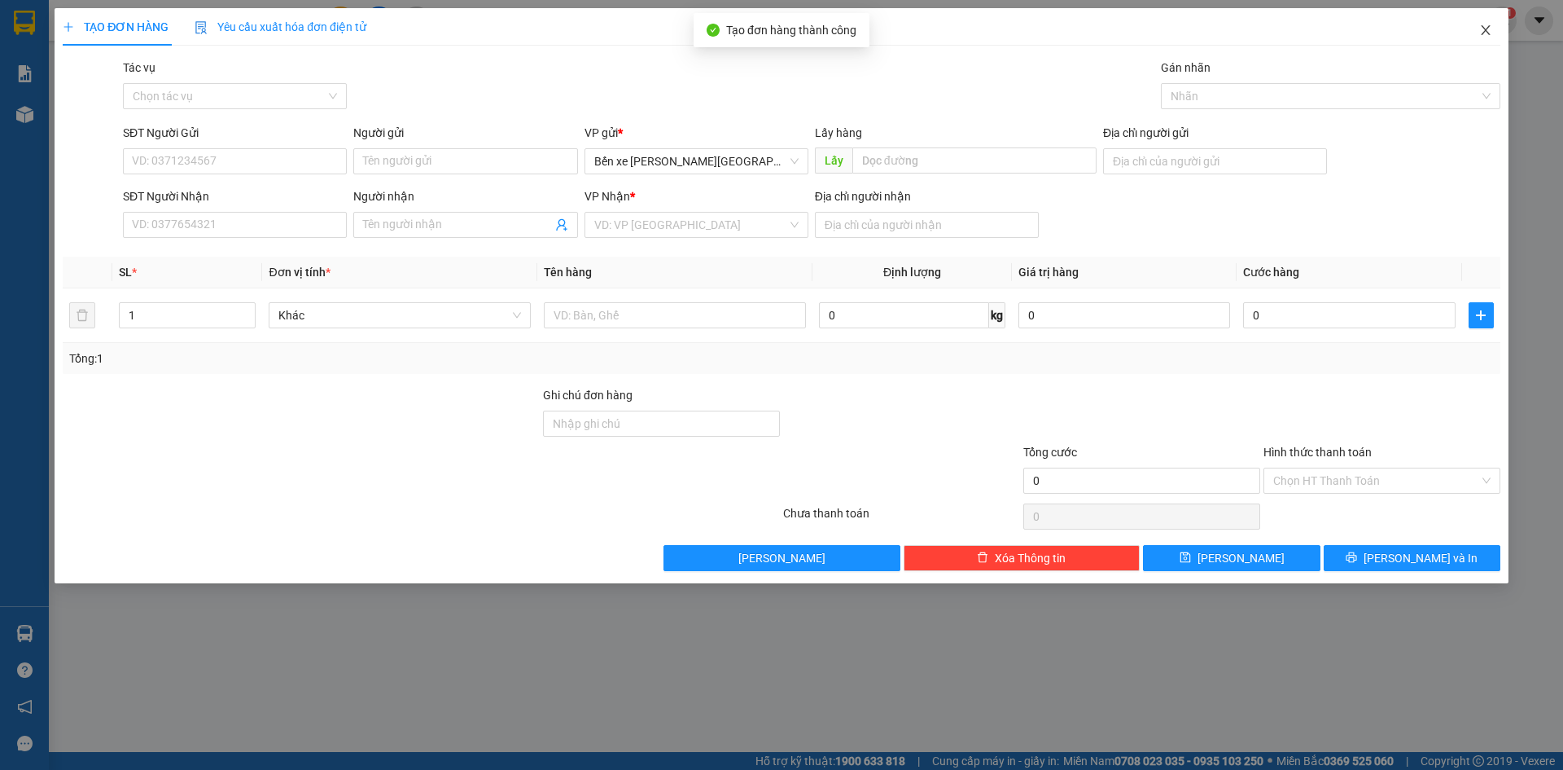
click at [1480, 31] on icon "close" at bounding box center [1486, 30] width 13 height 13
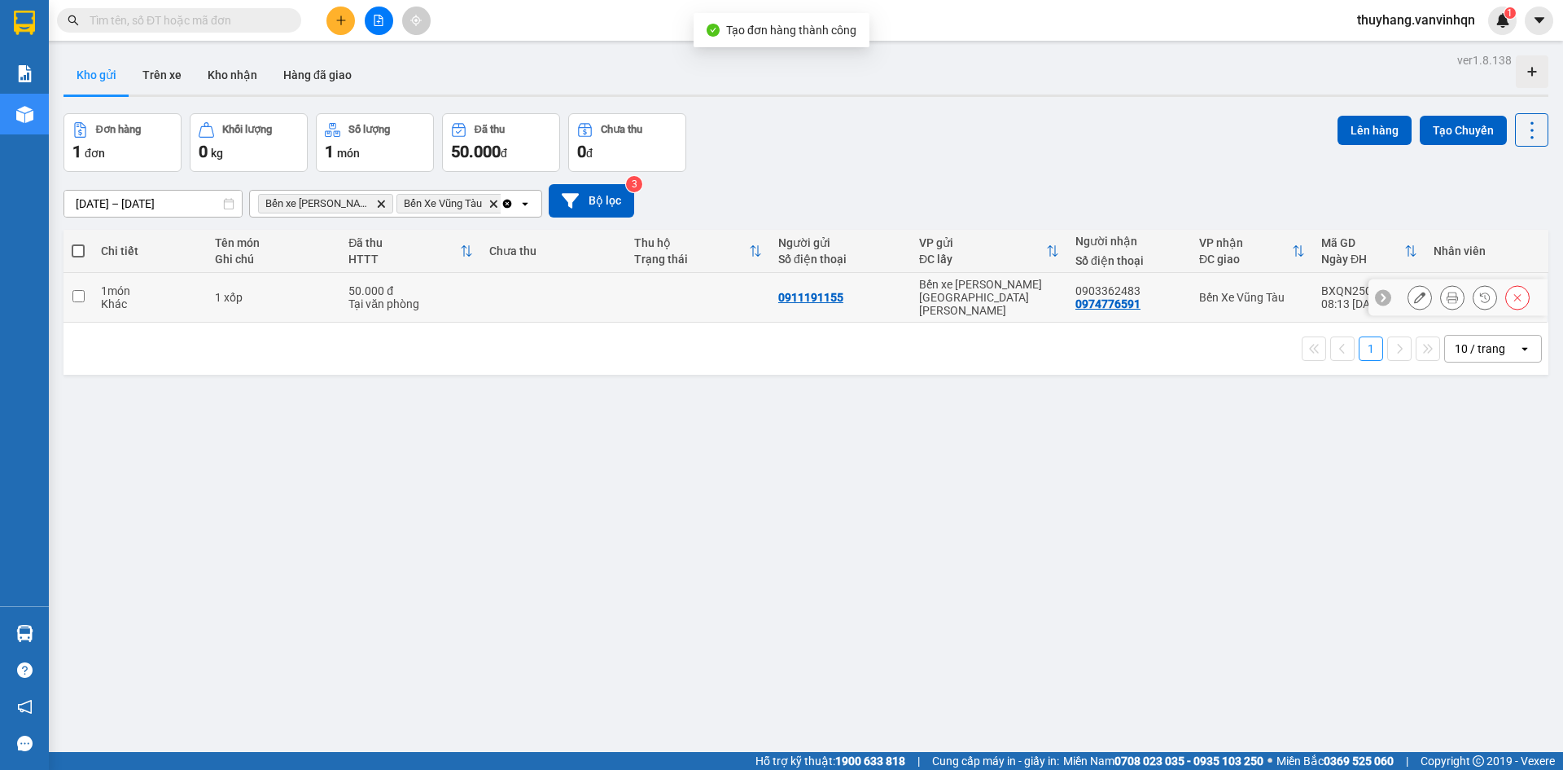
click at [367, 287] on div "50.000 đ" at bounding box center [411, 290] width 125 height 13
checkbox input "true"
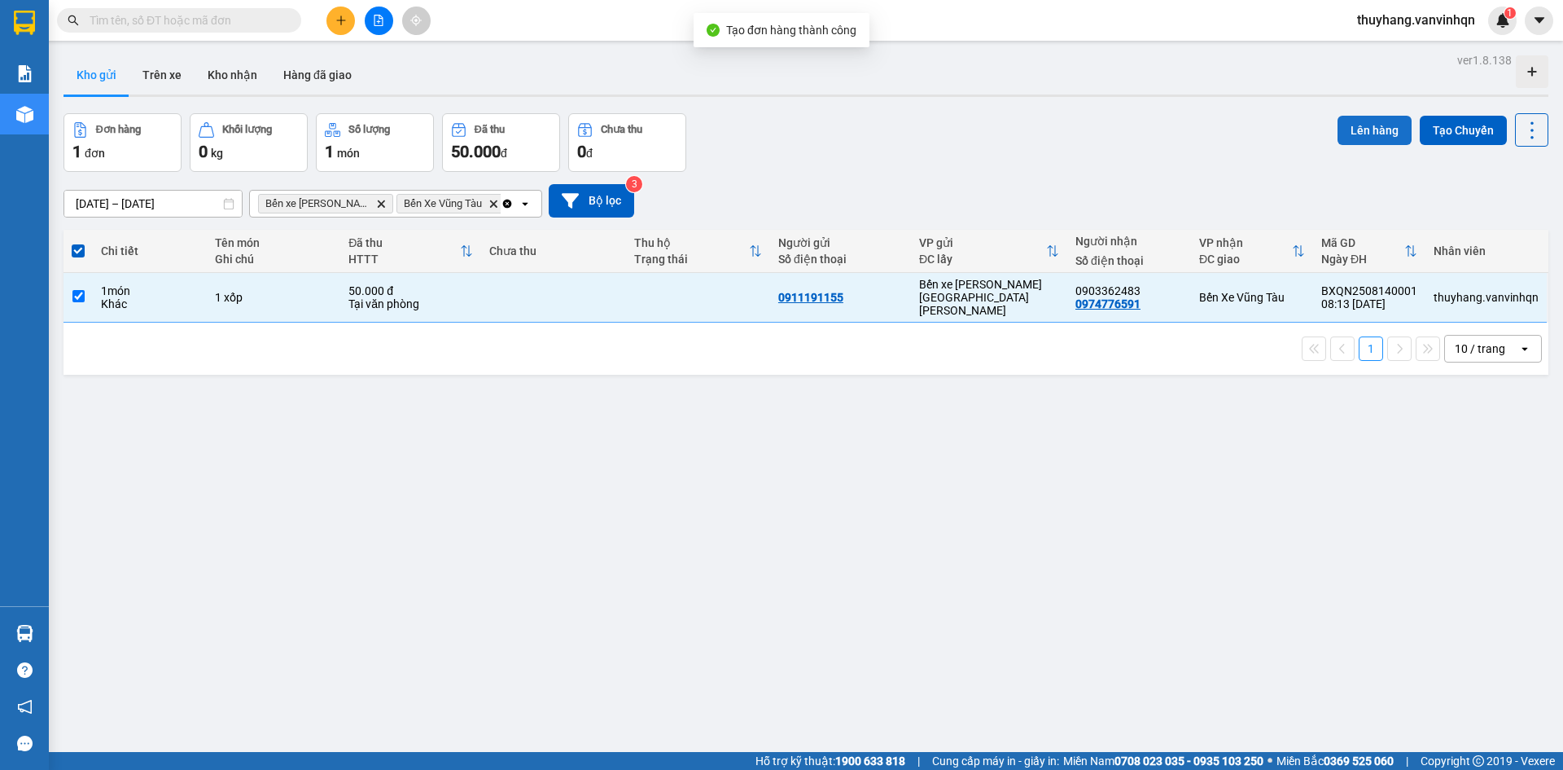
click at [1377, 118] on button "Lên hàng" at bounding box center [1375, 130] width 74 height 29
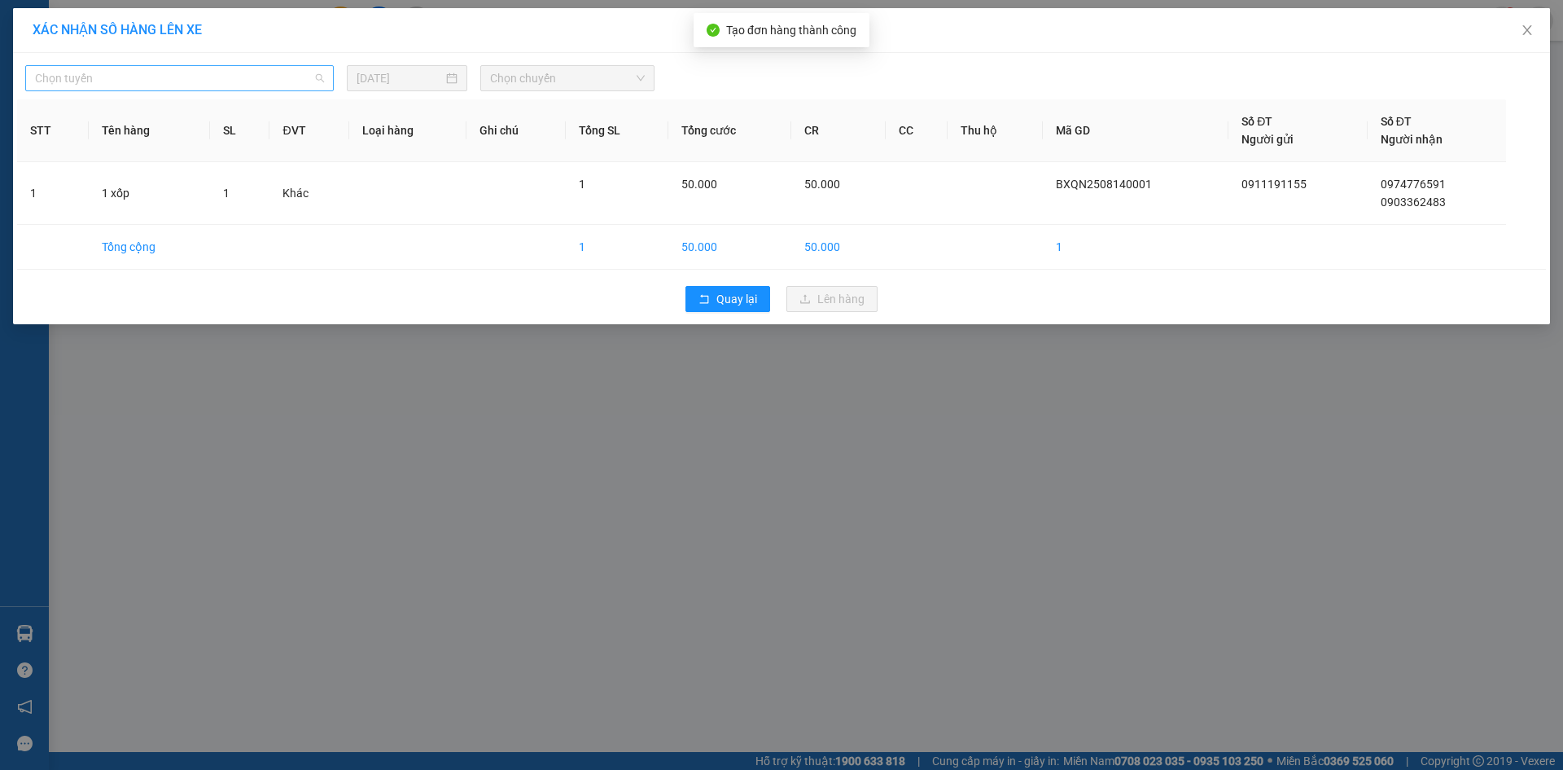
click at [217, 84] on span "Chọn tuyến" at bounding box center [179, 78] width 289 height 24
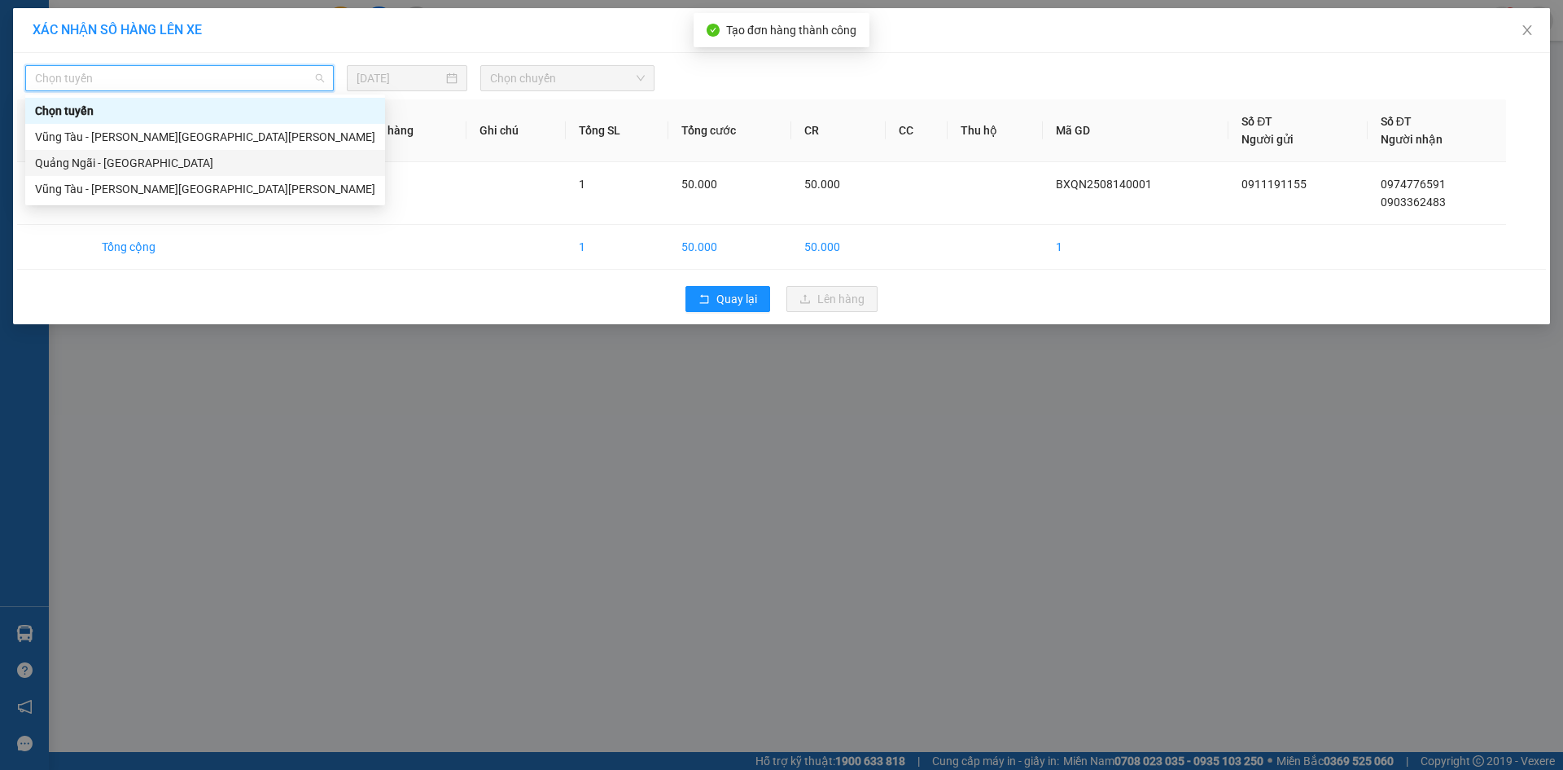
click at [219, 163] on div "Quảng Ngãi - [GEOGRAPHIC_DATA]" at bounding box center [205, 163] width 340 height 18
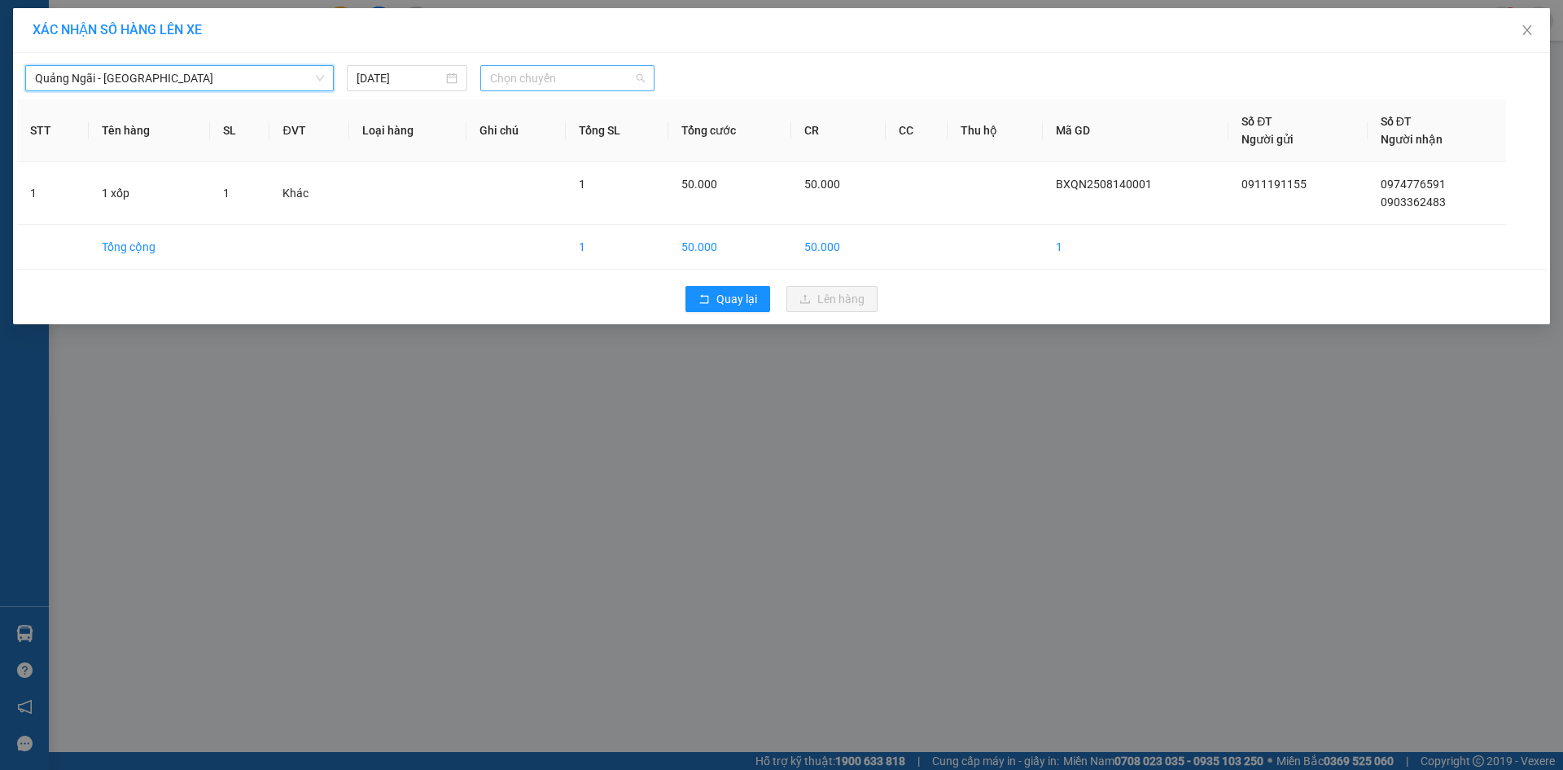
click at [581, 79] on span "Chọn chuyến" at bounding box center [567, 78] width 155 height 24
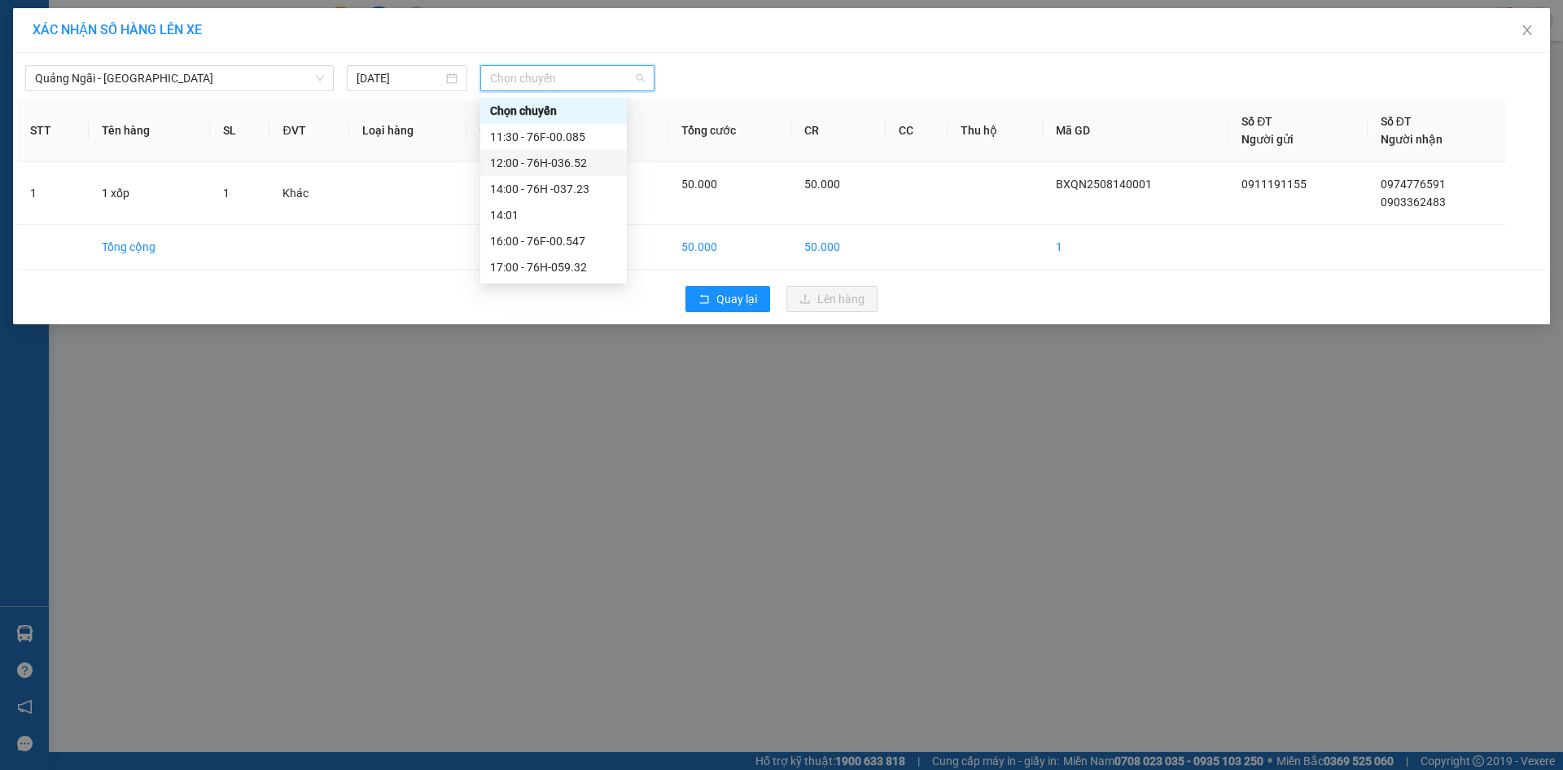
click at [585, 164] on div "12:00 - 76H-036.52" at bounding box center [553, 163] width 127 height 18
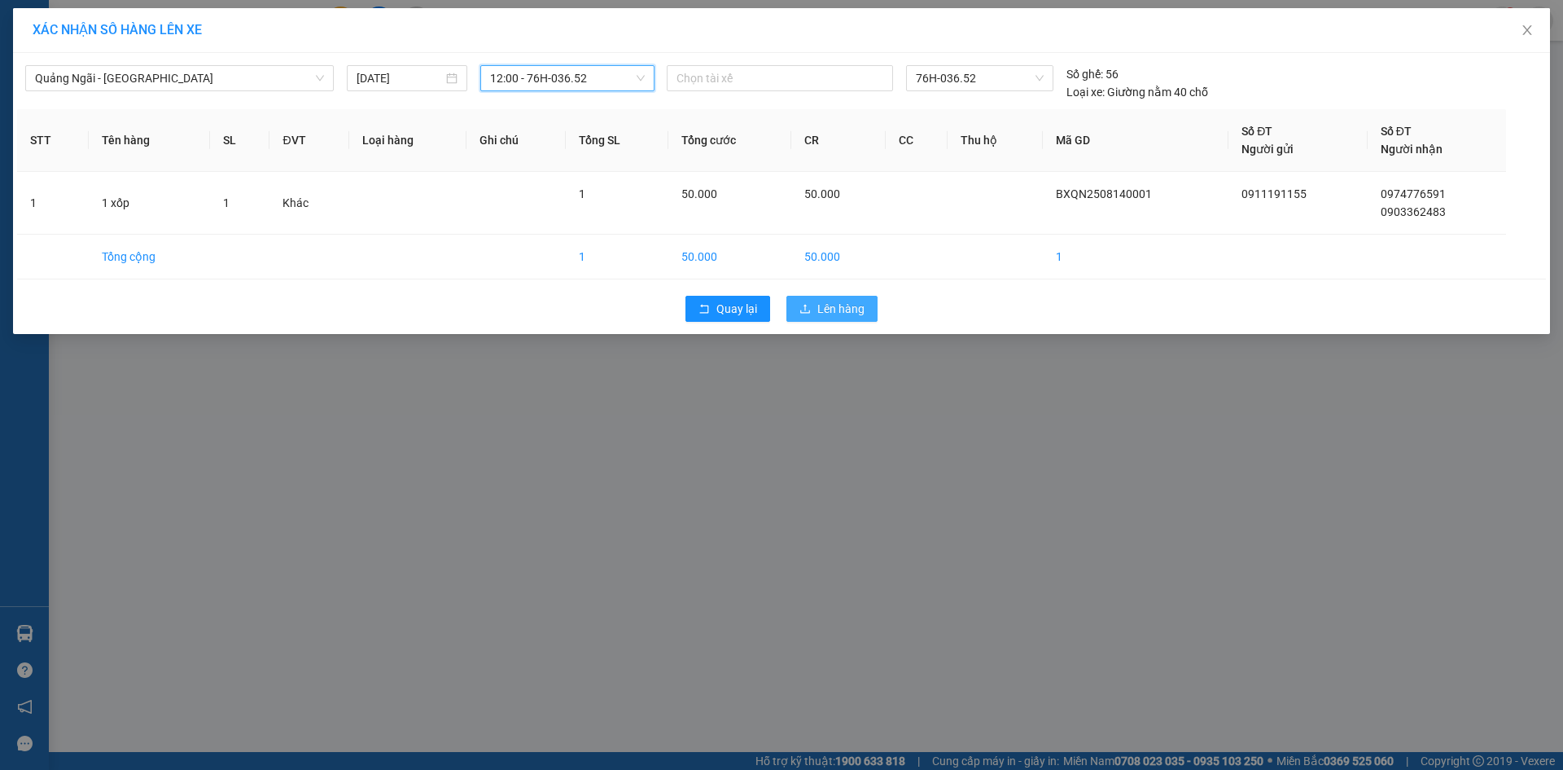
click at [858, 305] on span "Lên hàng" at bounding box center [841, 309] width 47 height 18
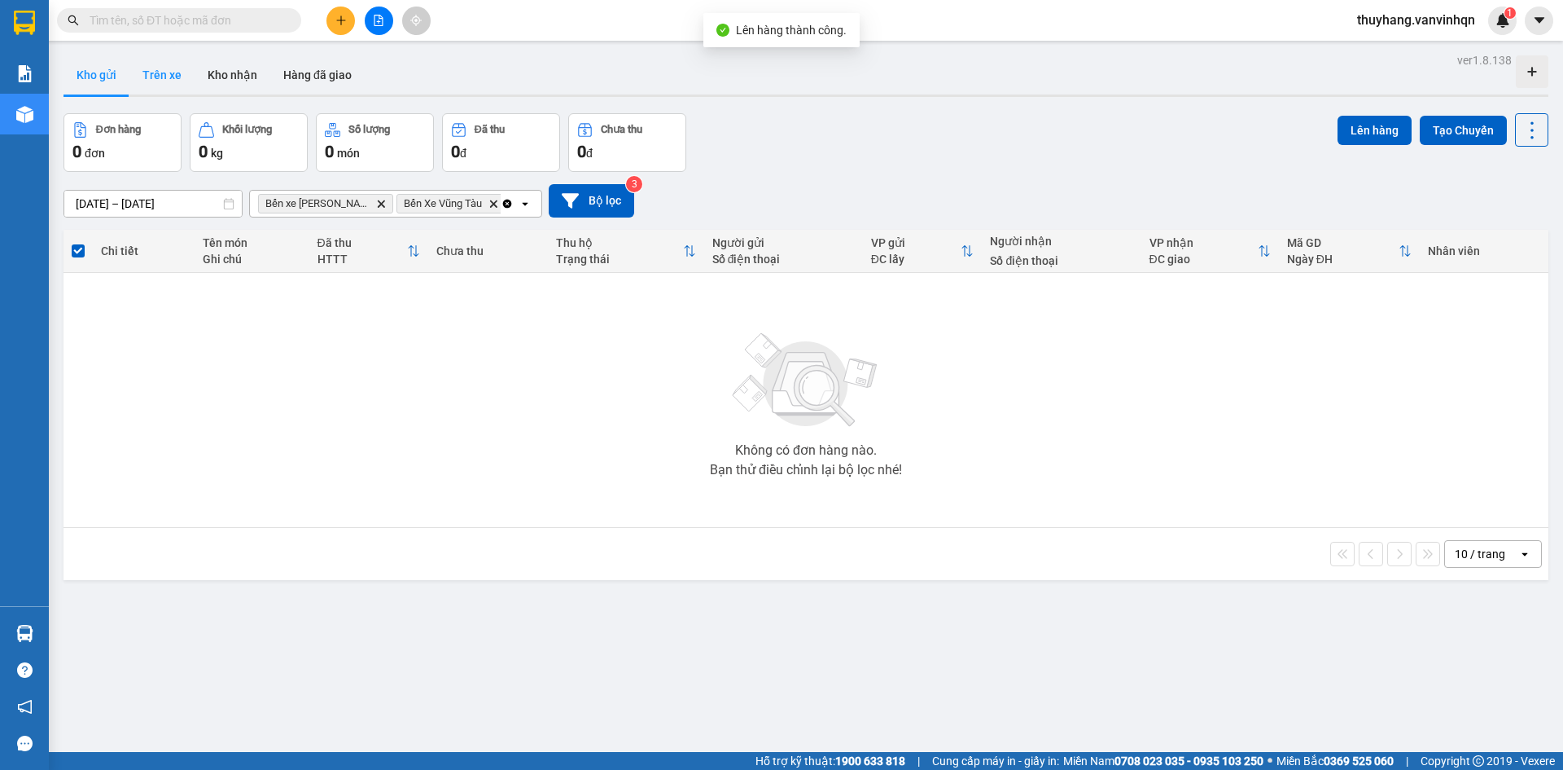
click at [164, 72] on button "Trên xe" at bounding box center [161, 74] width 65 height 39
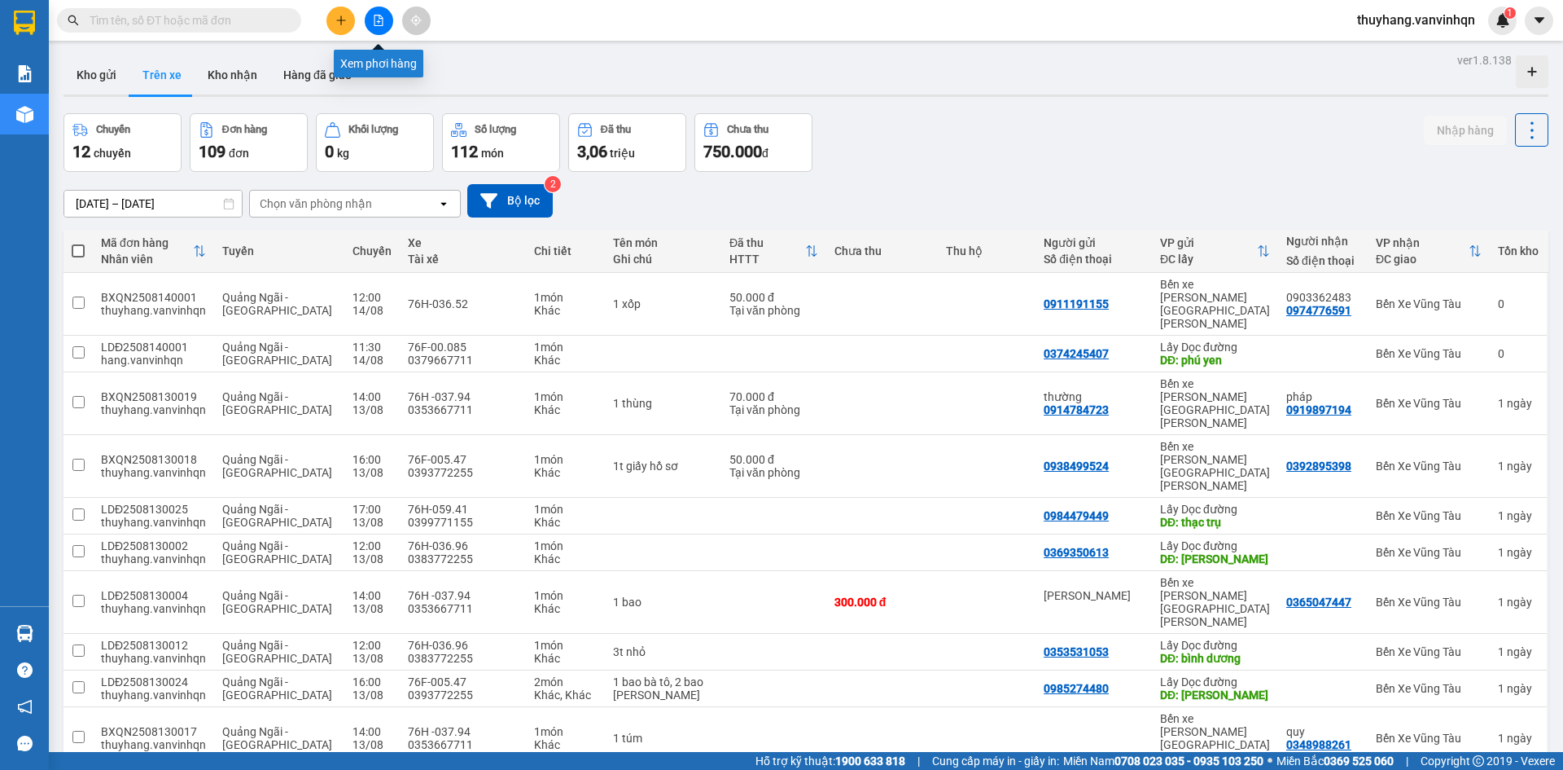
click at [374, 19] on icon "file-add" at bounding box center [378, 20] width 11 height 11
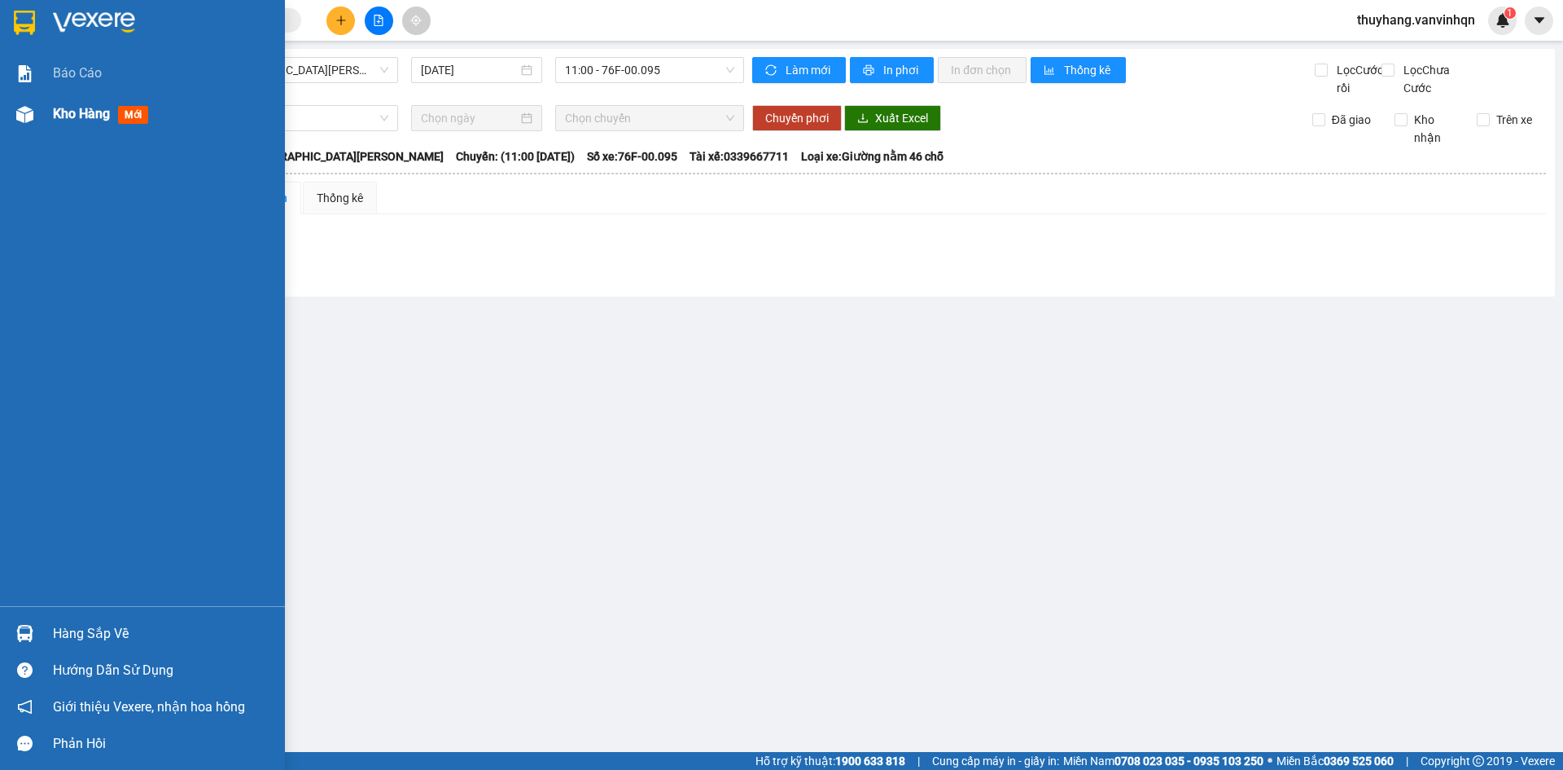
click at [35, 121] on div at bounding box center [25, 114] width 29 height 29
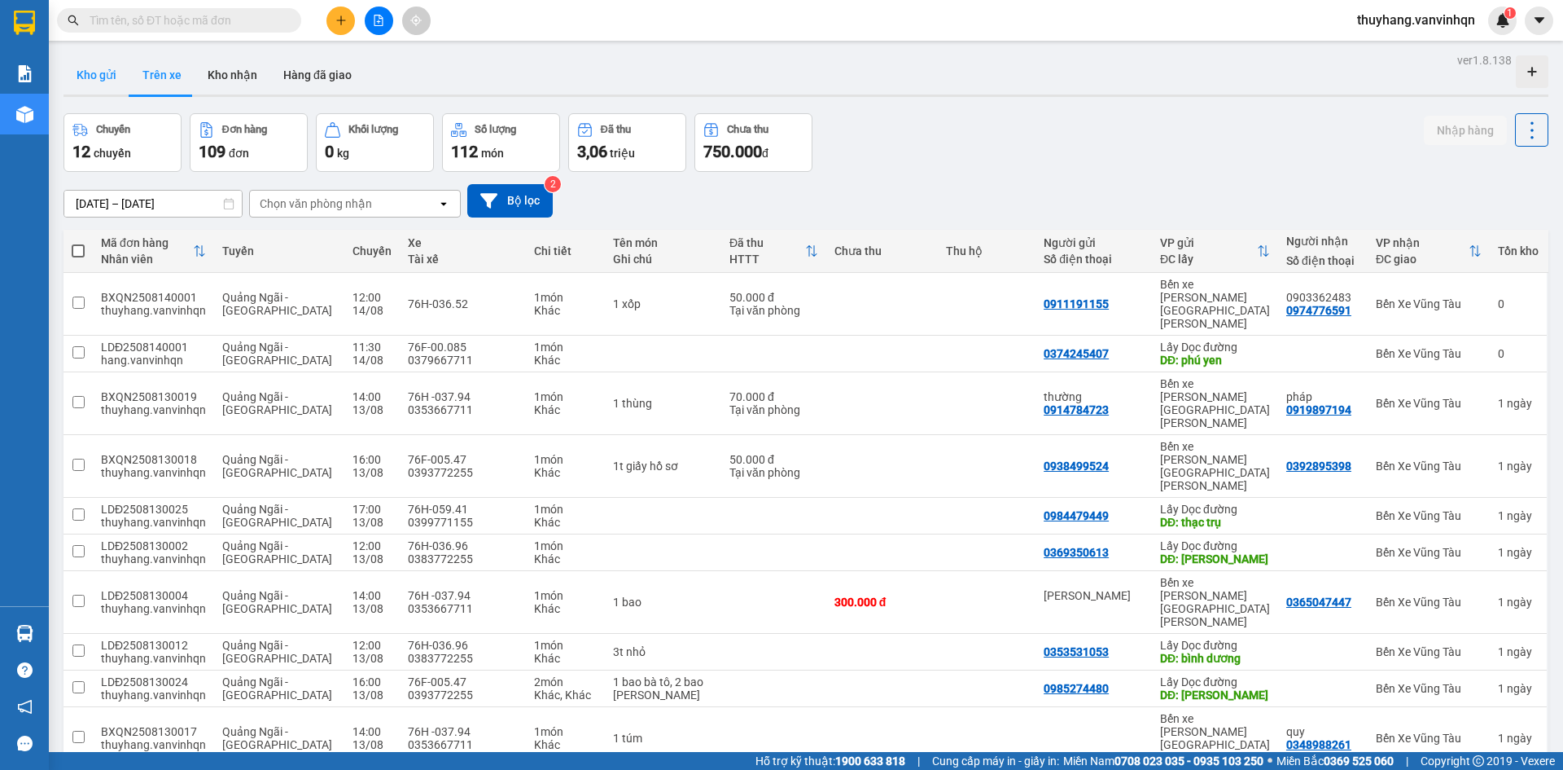
click at [92, 77] on button "Kho gửi" at bounding box center [97, 74] width 66 height 39
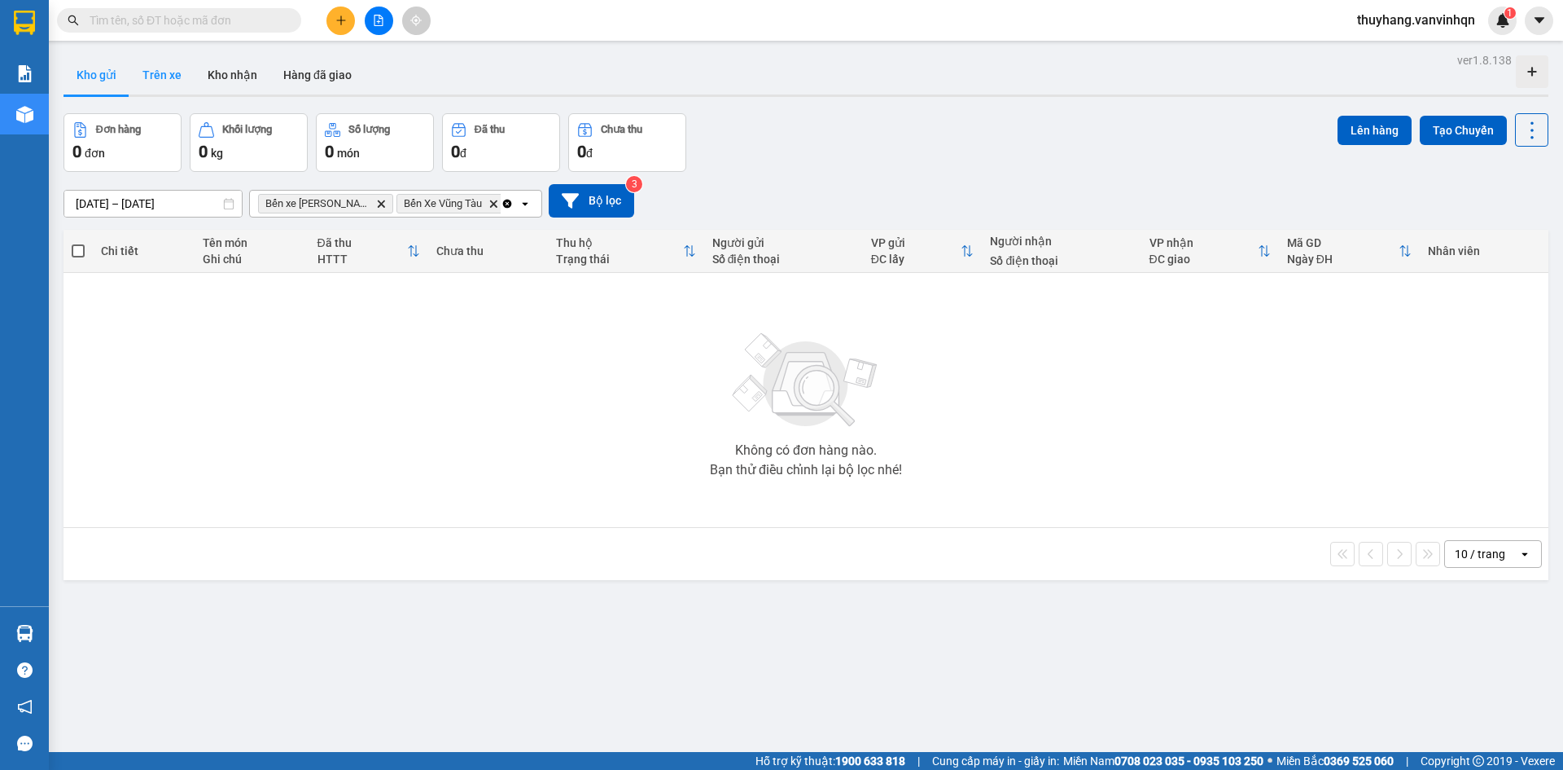
click at [149, 76] on button "Trên xe" at bounding box center [161, 74] width 65 height 39
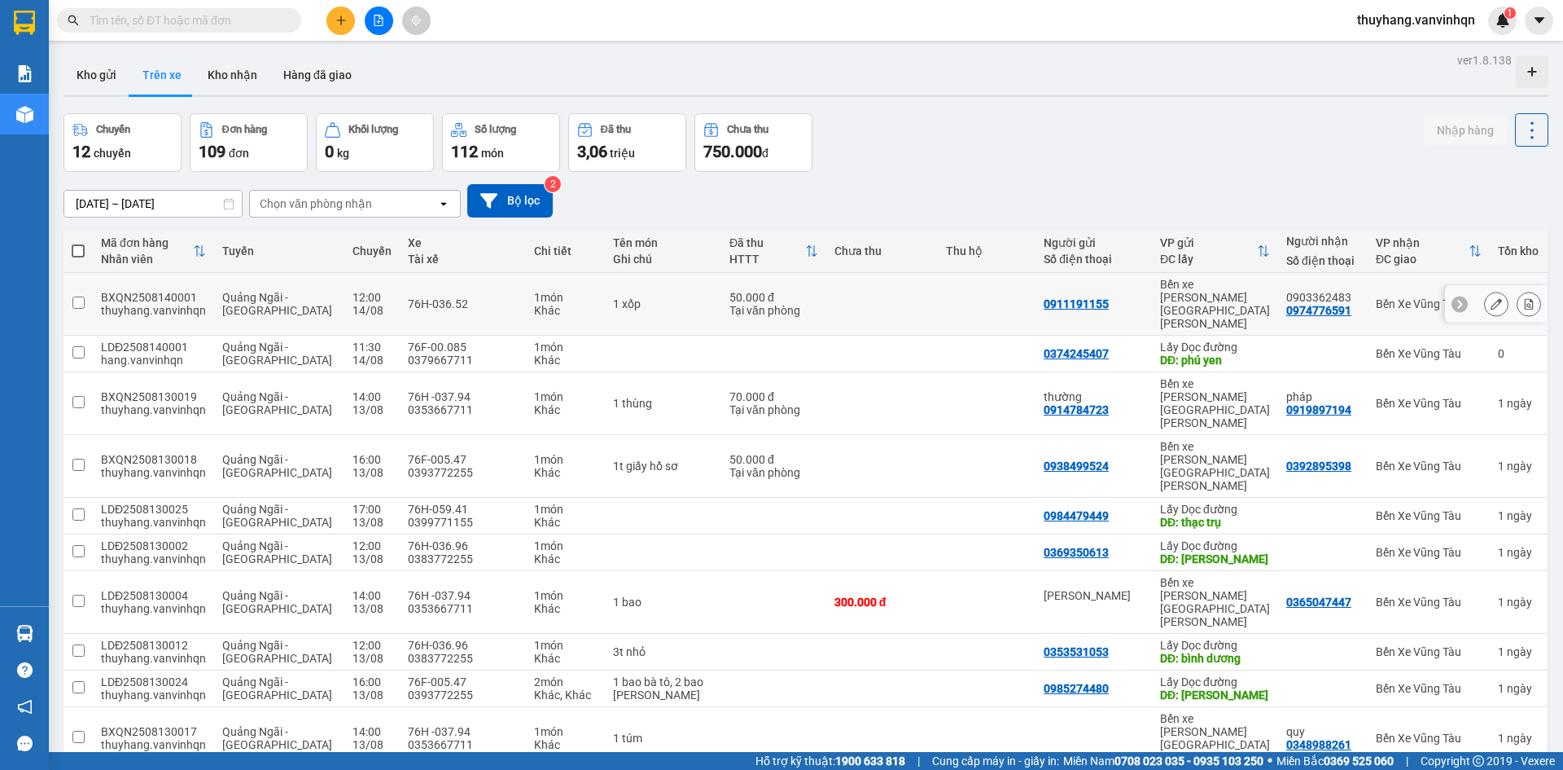
click at [1492, 294] on button at bounding box center [1496, 304] width 23 height 29
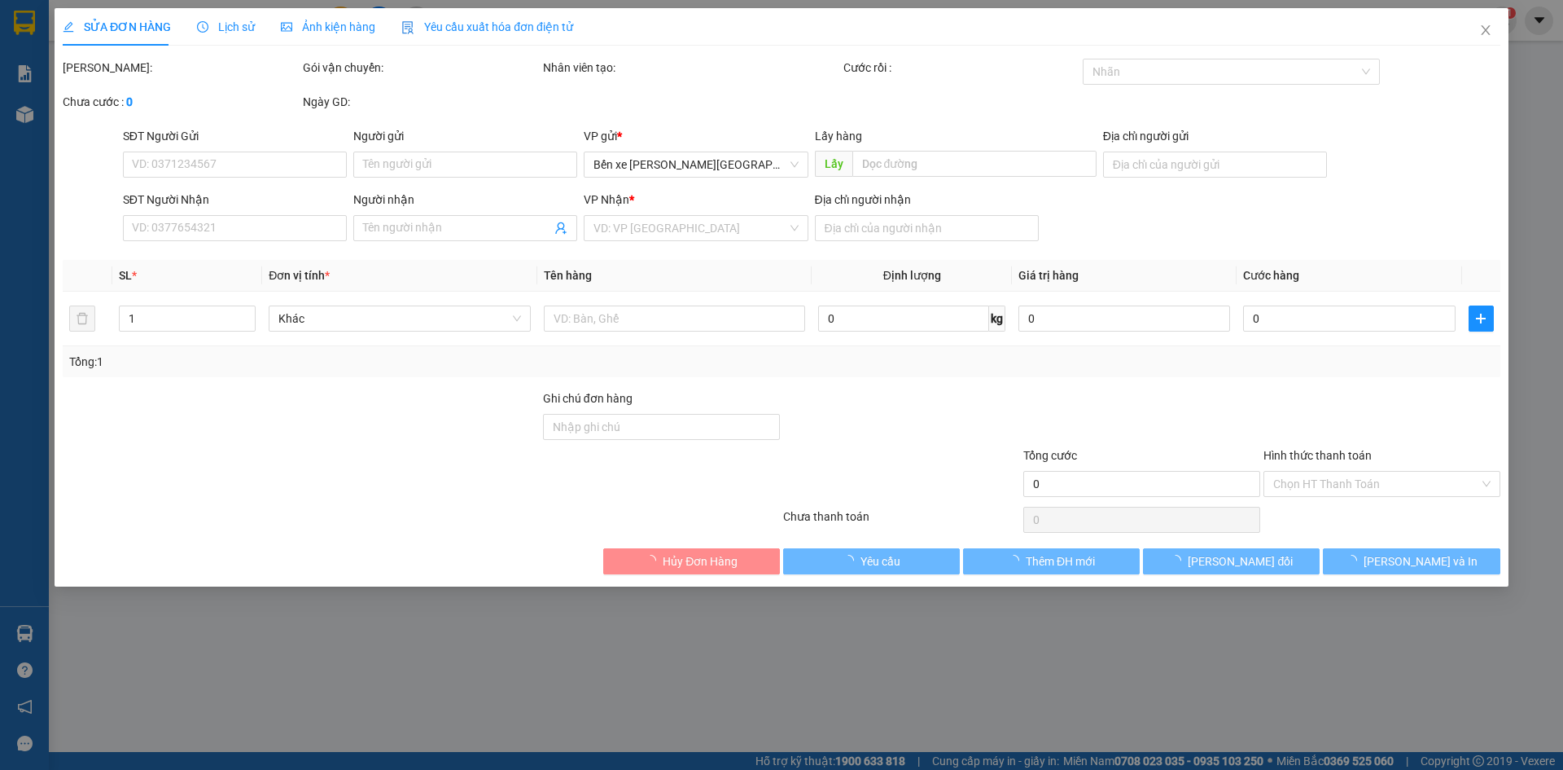
type input "0911191155"
type input "bxqn"
type input "0974776591"
type input "0903362483"
type input "cop bà rịa"
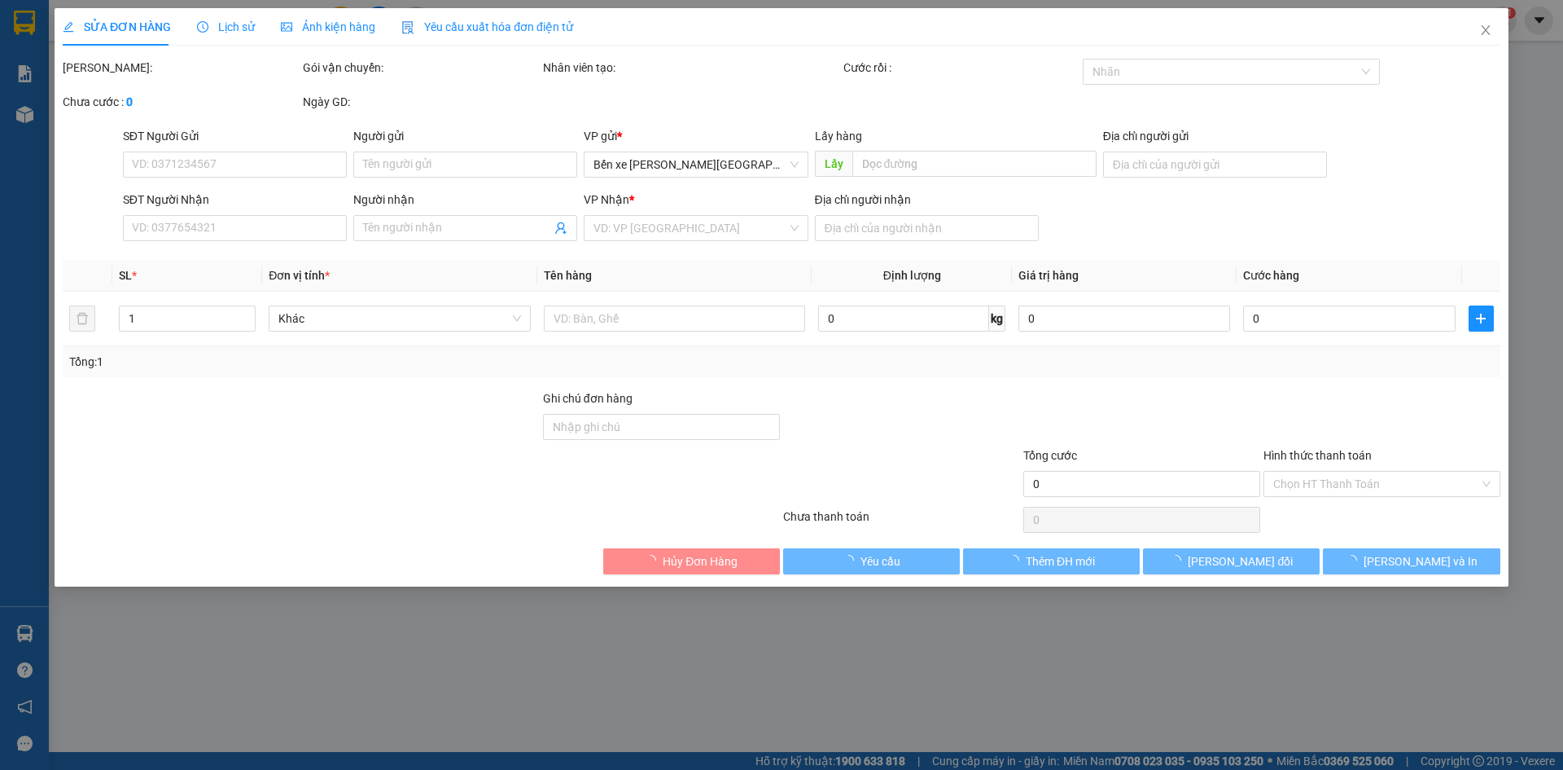
type input "50.000"
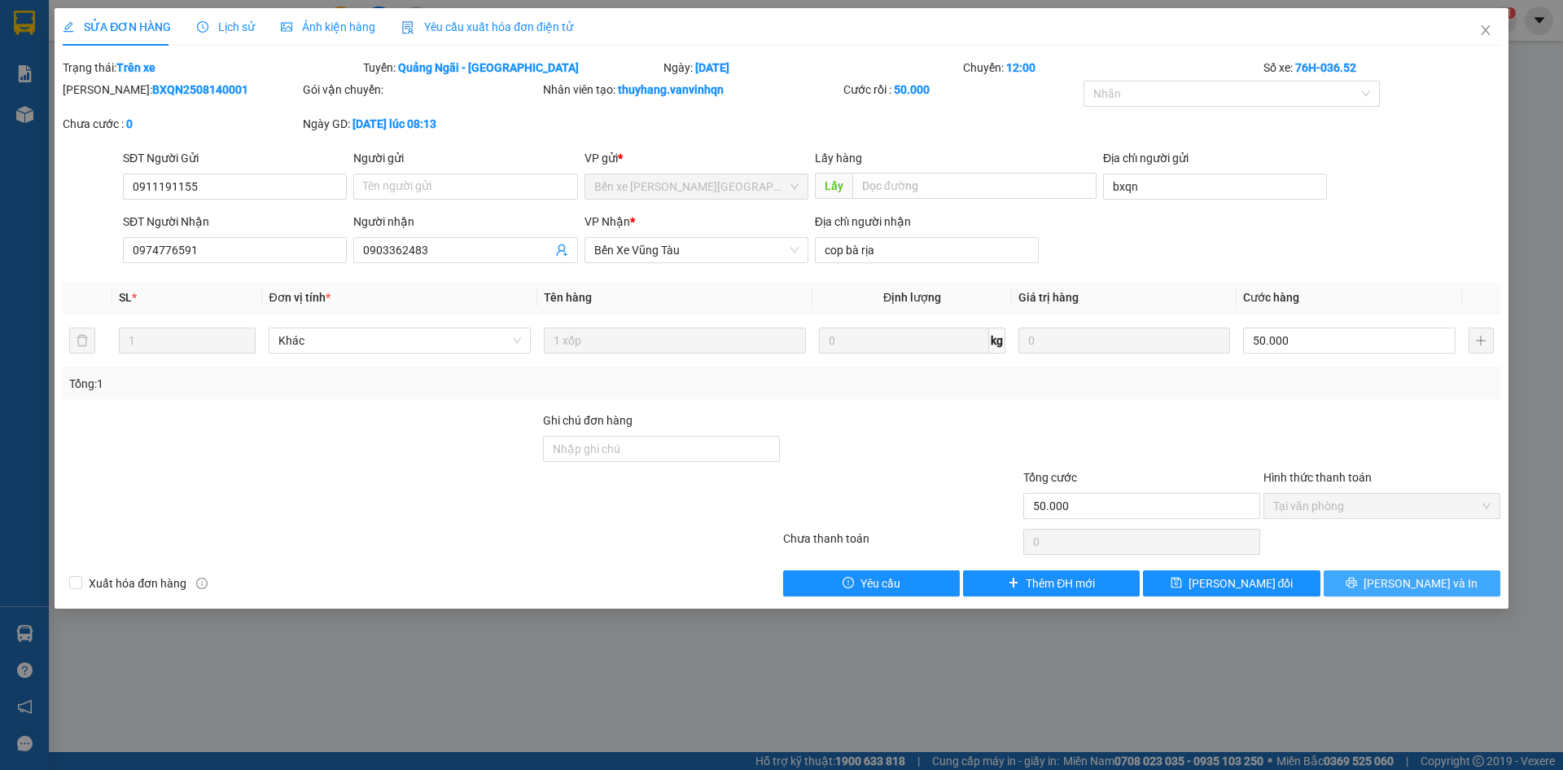
click at [1412, 576] on button "[PERSON_NAME] và In" at bounding box center [1412, 583] width 177 height 26
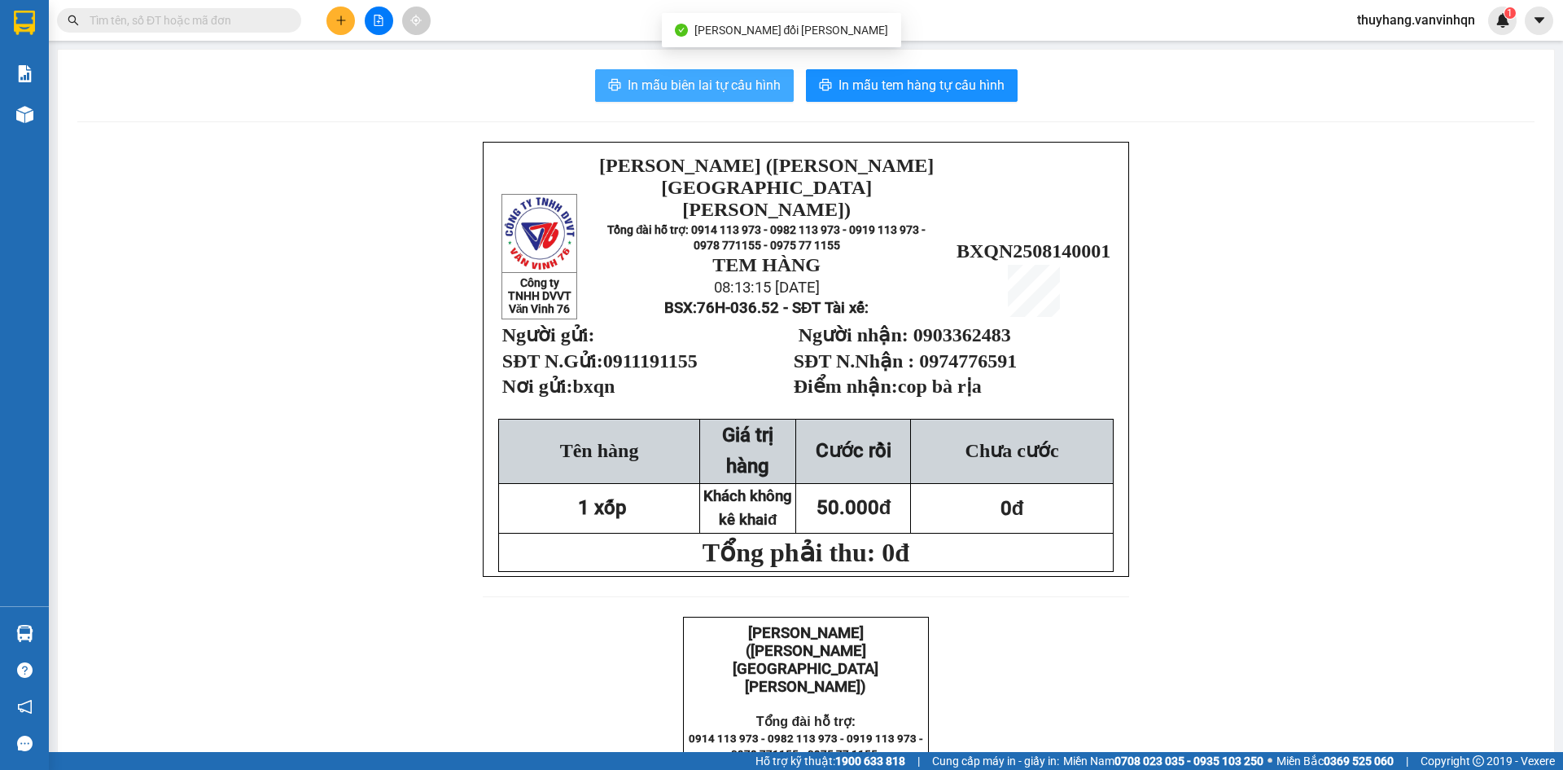
click at [730, 90] on span "In mẫu biên lai tự cấu hình" at bounding box center [704, 85] width 153 height 20
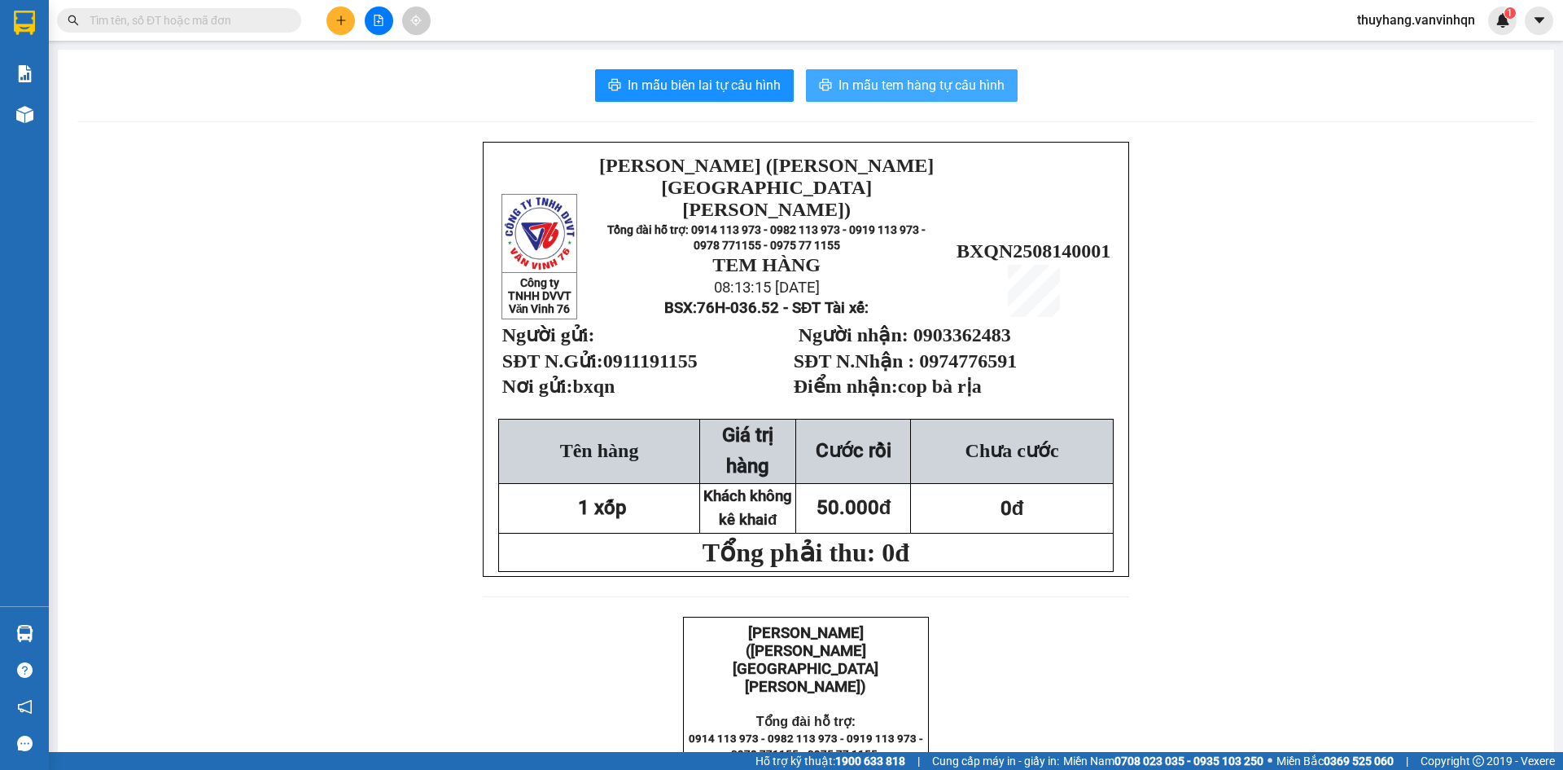
click at [949, 81] on span "In mẫu tem hàng tự cấu hình" at bounding box center [922, 85] width 166 height 20
drag, startPoint x: 704, startPoint y: 68, endPoint x: 802, endPoint y: 78, distance: 98.3
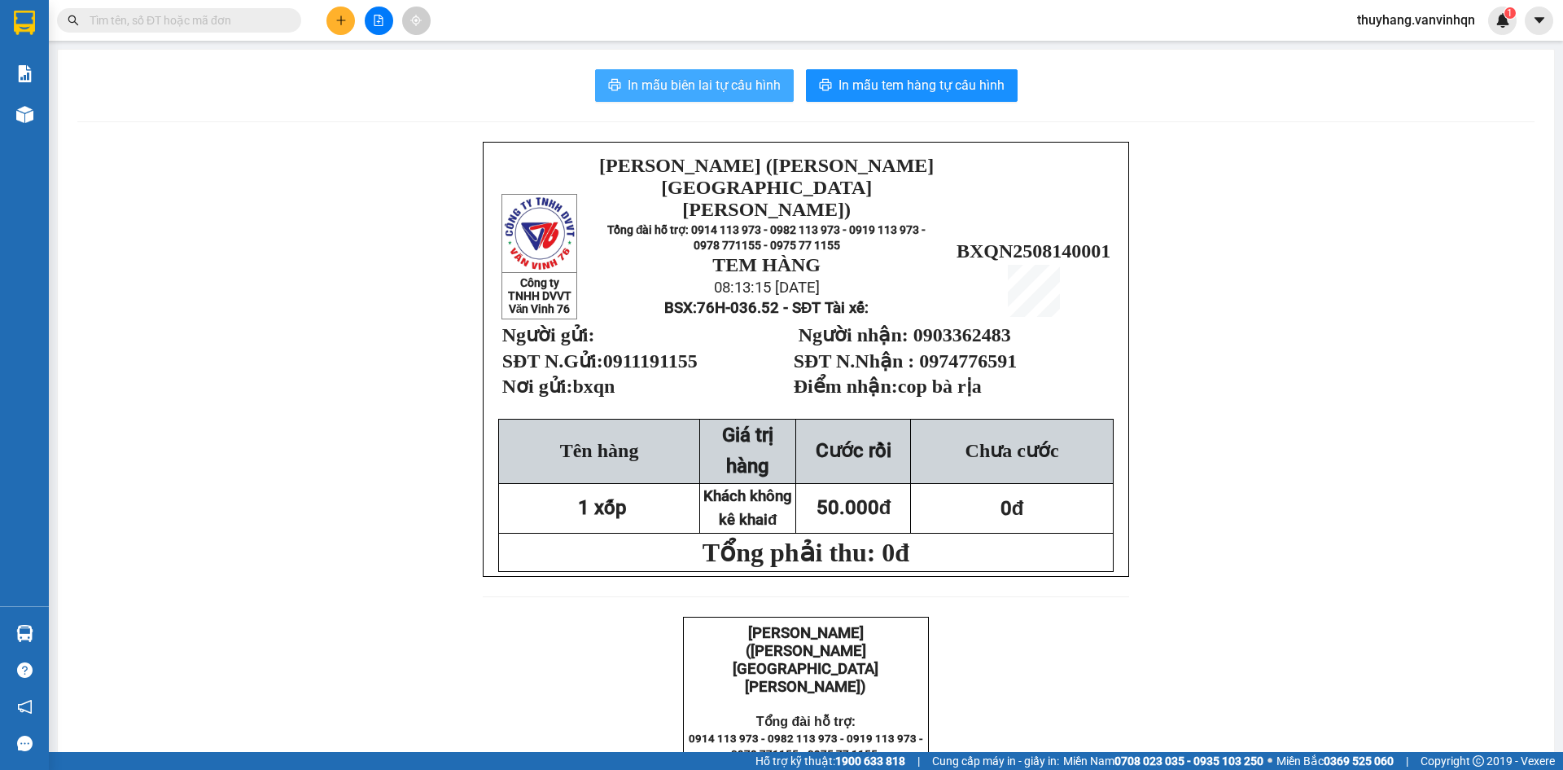
click at [767, 81] on span "In mẫu biên lai tự cấu hình" at bounding box center [704, 85] width 153 height 20
